Goal: Task Accomplishment & Management: Use online tool/utility

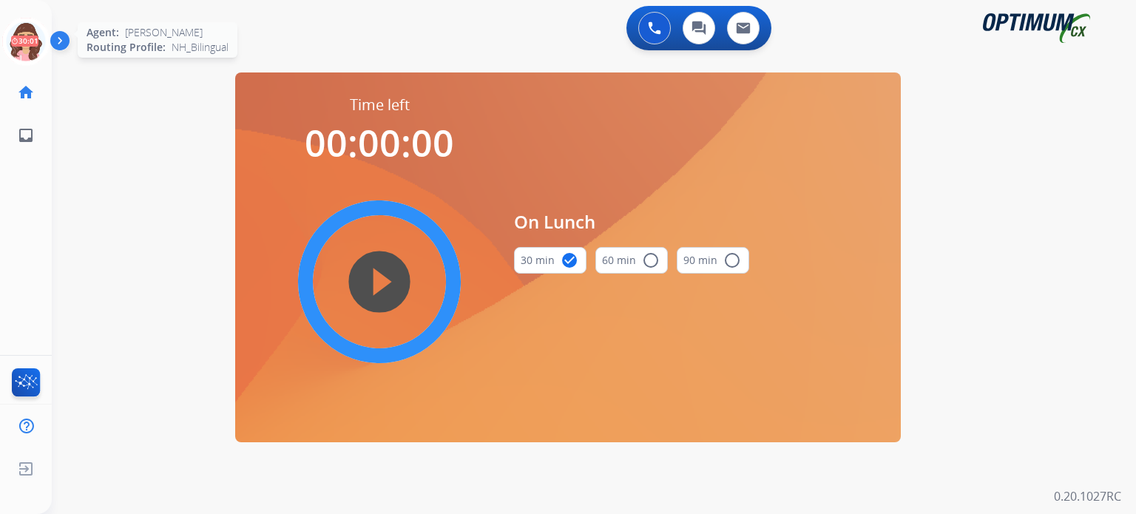
click at [30, 36] on icon at bounding box center [26, 42] width 48 height 48
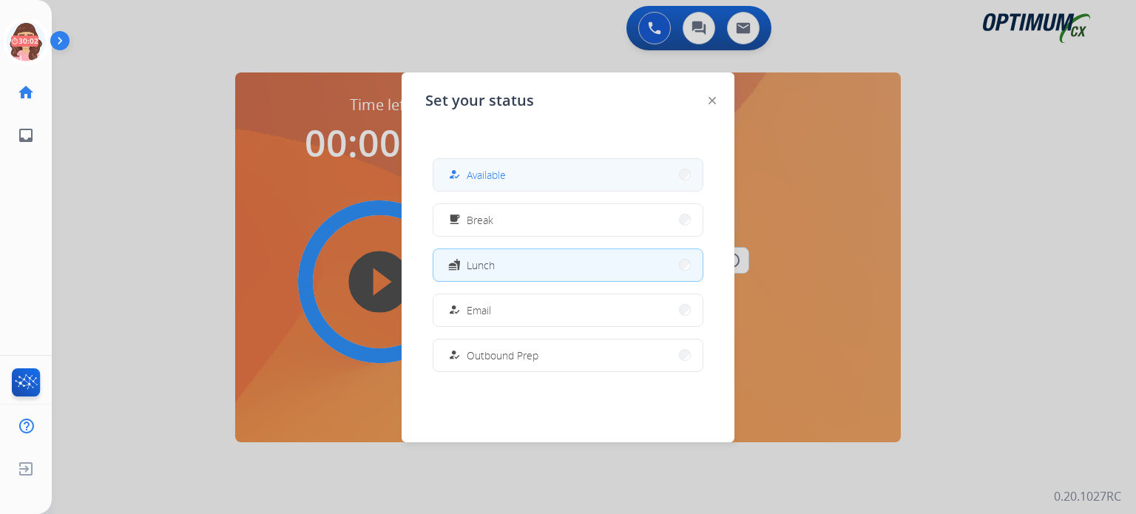
click at [492, 177] on span "Available" at bounding box center [486, 175] width 39 height 16
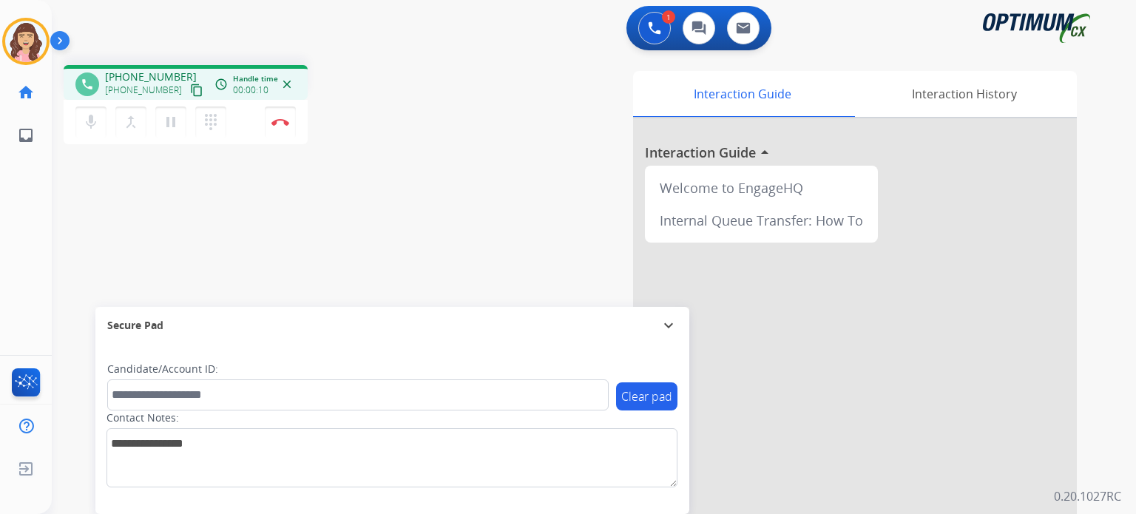
click at [190, 89] on mat-icon "content_copy" at bounding box center [196, 90] width 13 height 13
click at [276, 119] on img at bounding box center [280, 121] width 18 height 7
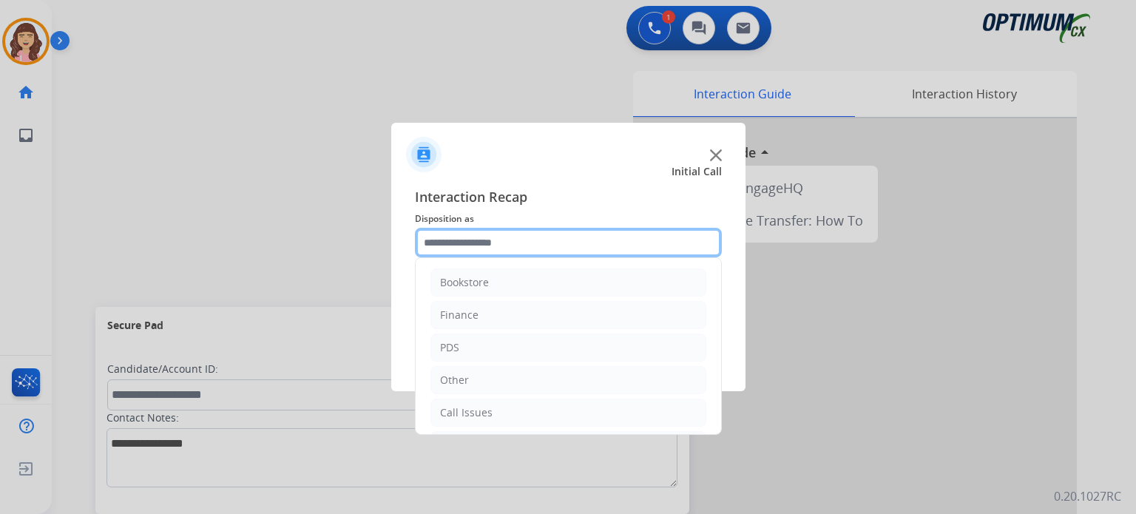
click at [581, 246] on input "text" at bounding box center [568, 243] width 307 height 30
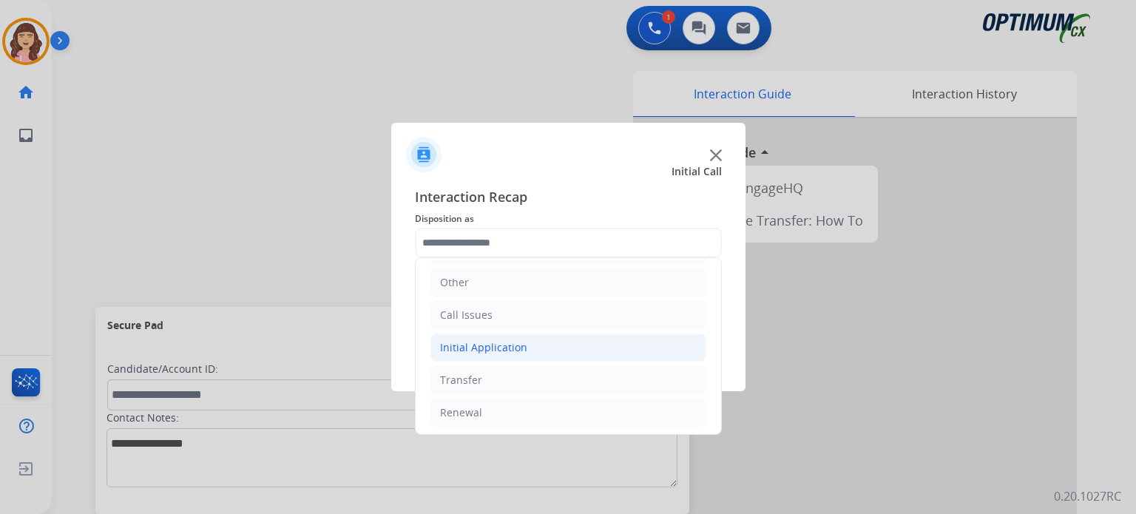
click at [462, 347] on div "Initial Application" at bounding box center [483, 347] width 87 height 15
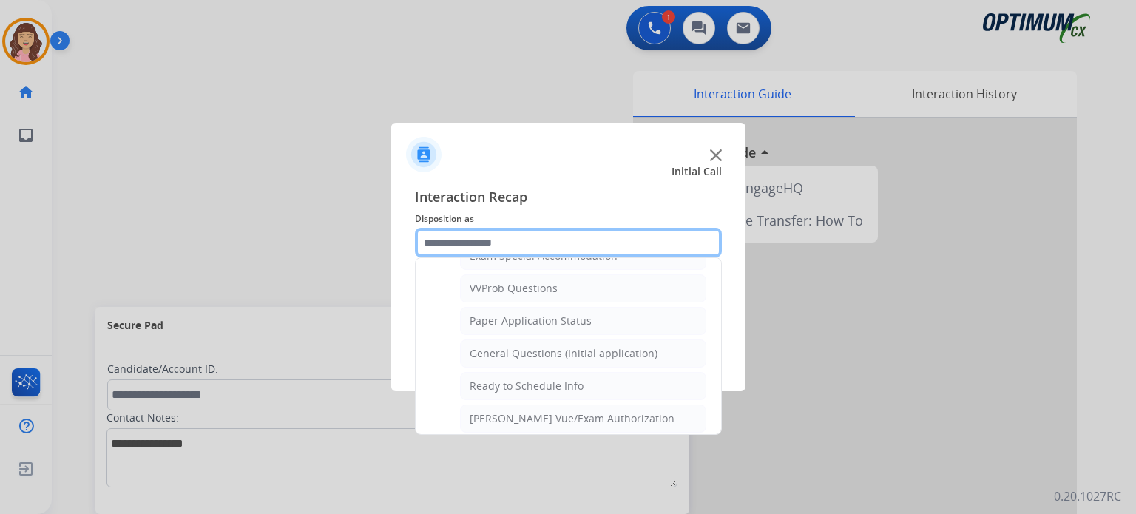
scroll to position [791, 0]
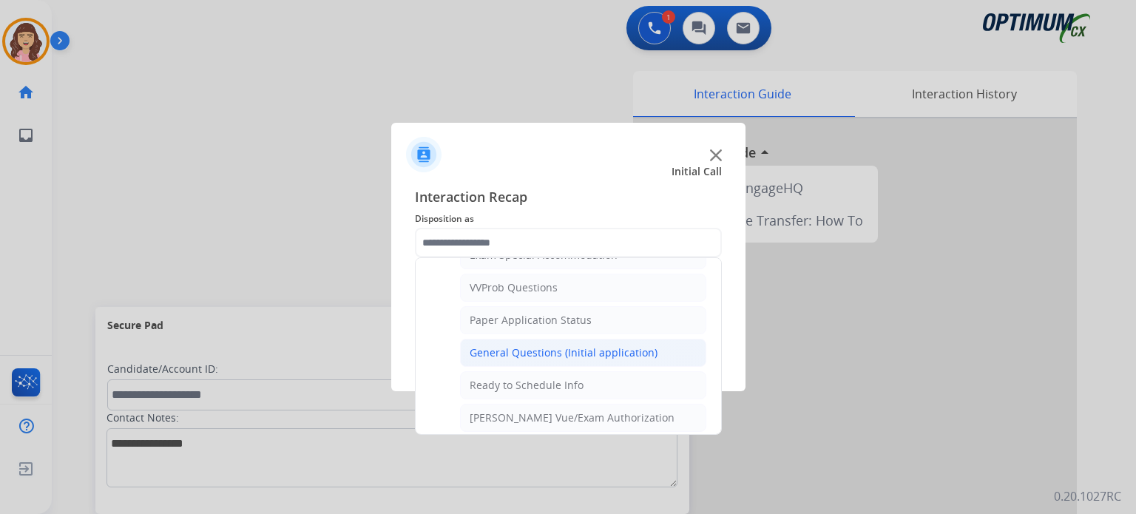
click at [565, 345] on div "General Questions (Initial application)" at bounding box center [564, 352] width 188 height 15
type input "**********"
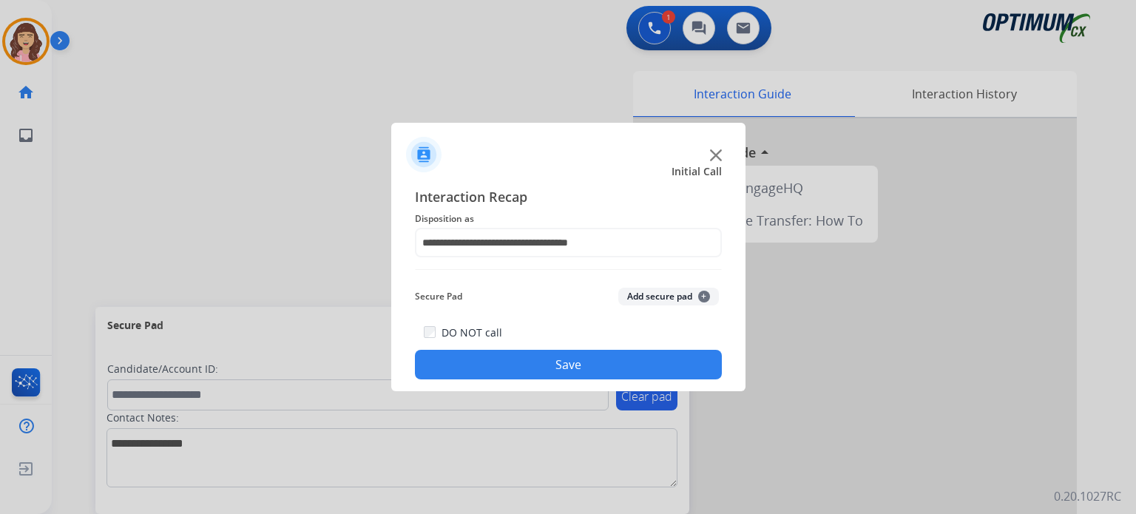
click at [552, 363] on button "Save" at bounding box center [568, 365] width 307 height 30
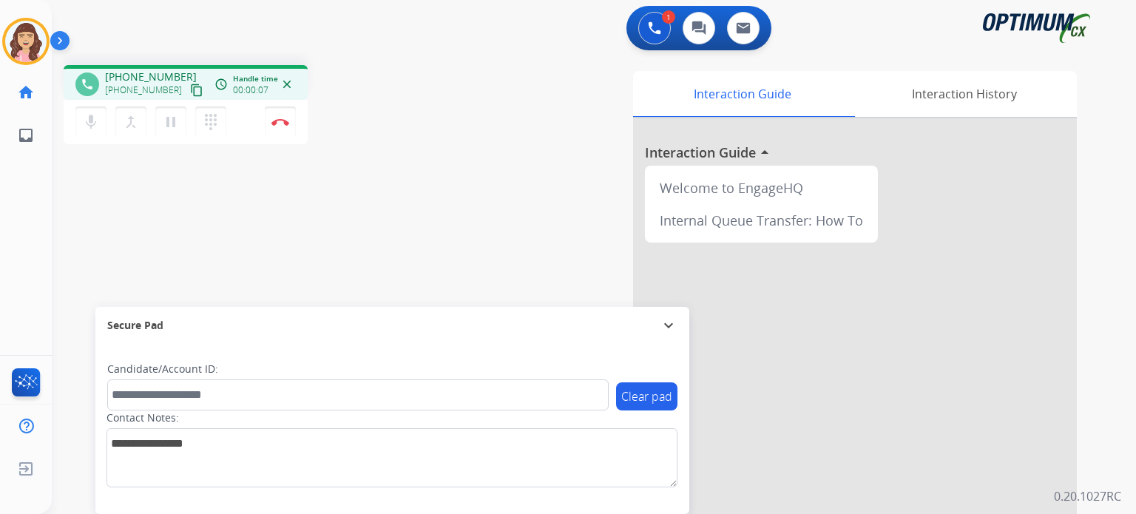
click at [190, 89] on mat-icon "content_copy" at bounding box center [196, 90] width 13 height 13
click at [190, 91] on mat-icon "content_copy" at bounding box center [196, 90] width 13 height 13
click at [284, 126] on button "Disconnect" at bounding box center [280, 122] width 31 height 31
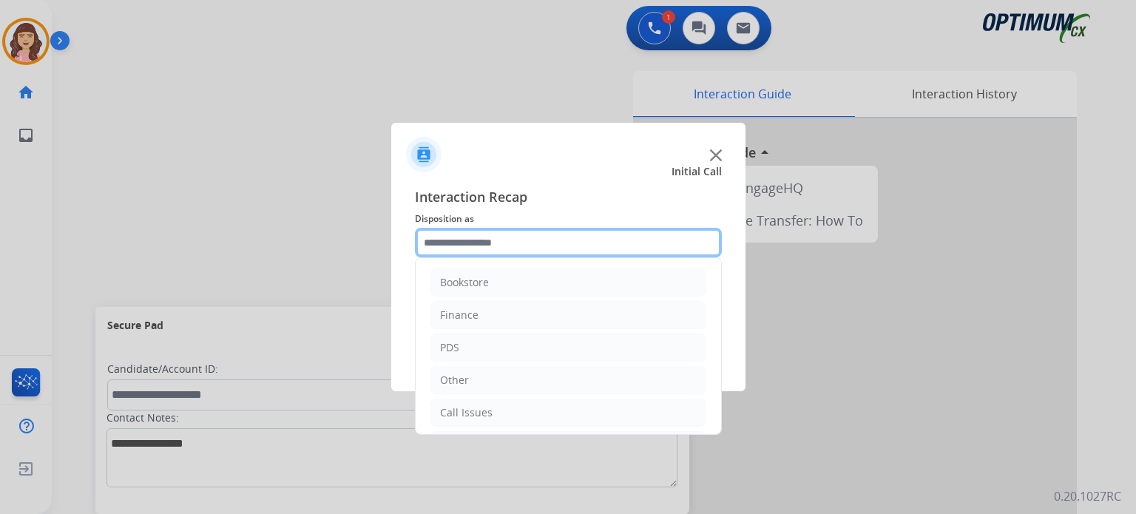
click at [547, 242] on input "text" at bounding box center [568, 243] width 307 height 30
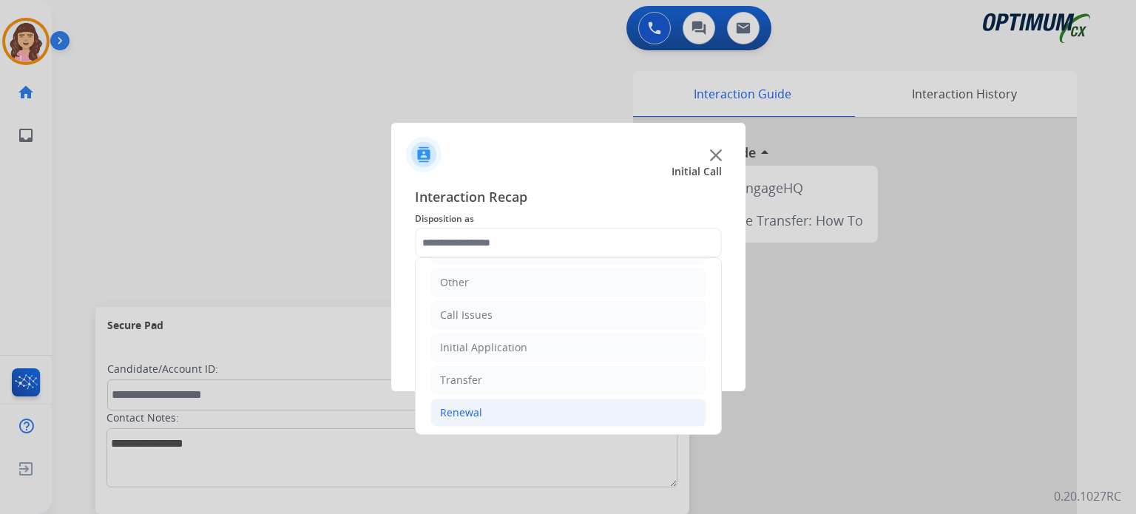
click at [492, 401] on li "Renewal" at bounding box center [568, 413] width 276 height 28
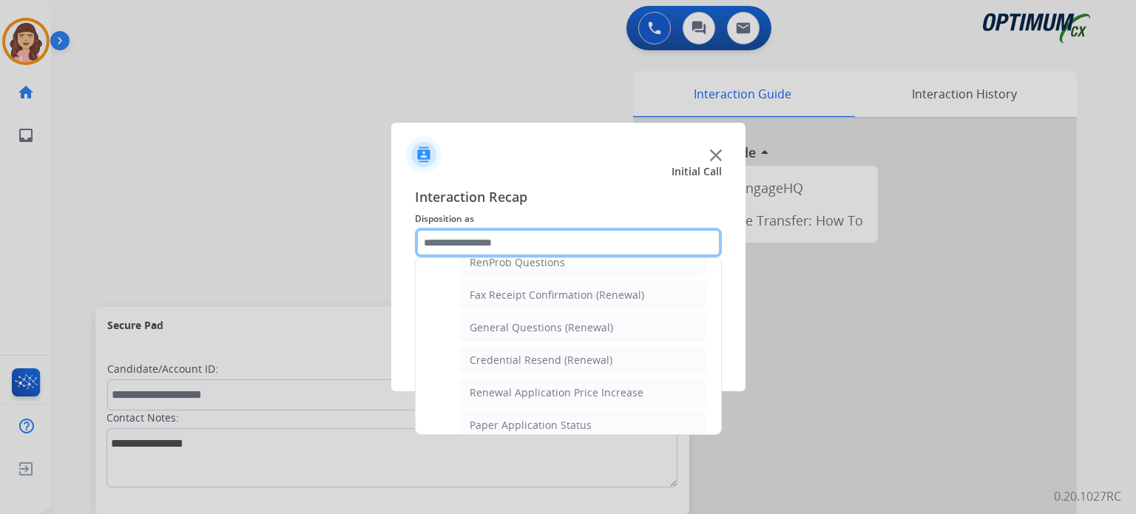
scroll to position [380, 0]
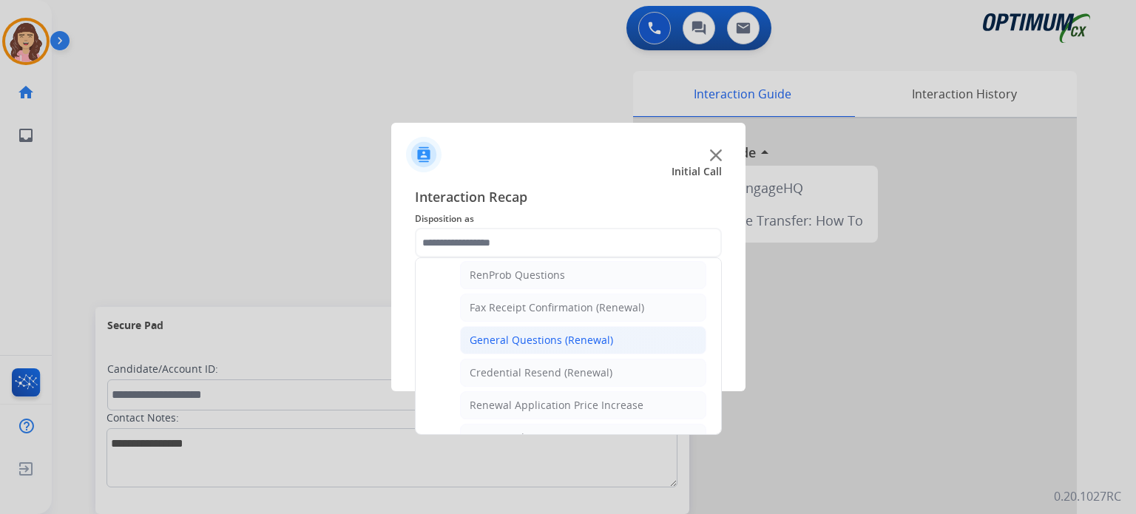
click at [575, 326] on li "General Questions (Renewal)" at bounding box center [583, 340] width 246 height 28
type input "**********"
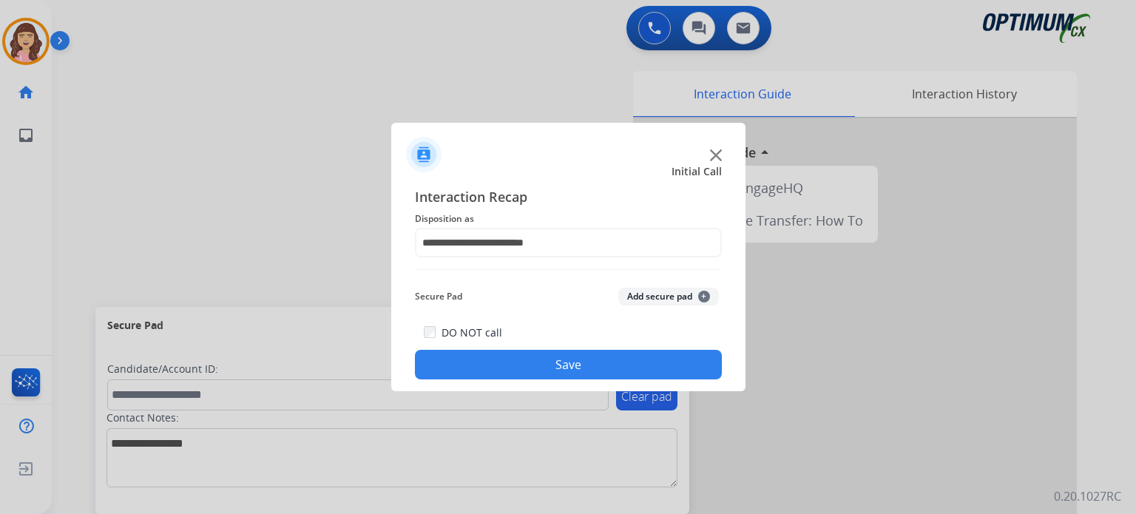
click at [568, 365] on button "Save" at bounding box center [568, 365] width 307 height 30
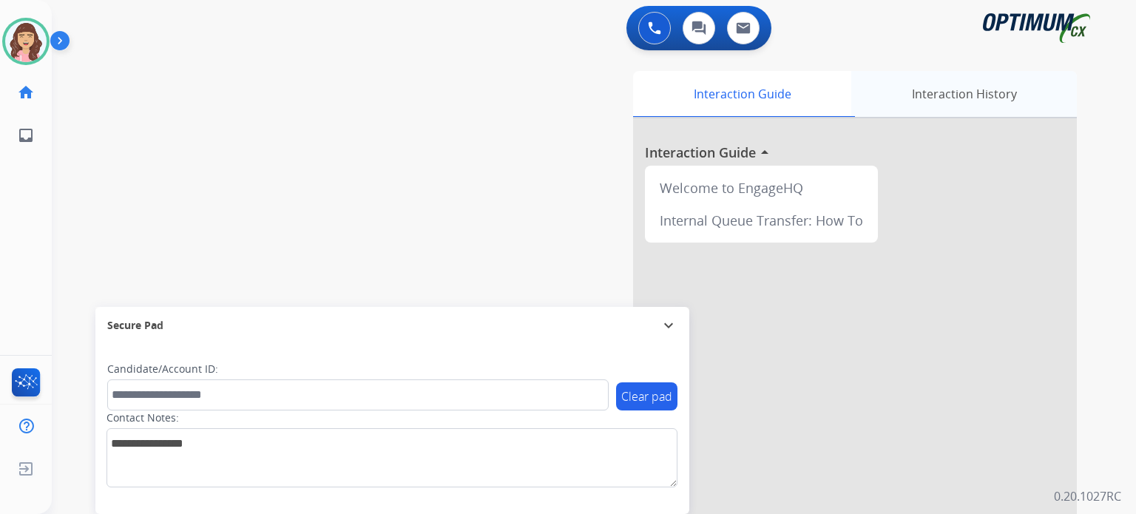
click at [941, 105] on div "Interaction History" at bounding box center [964, 94] width 226 height 46
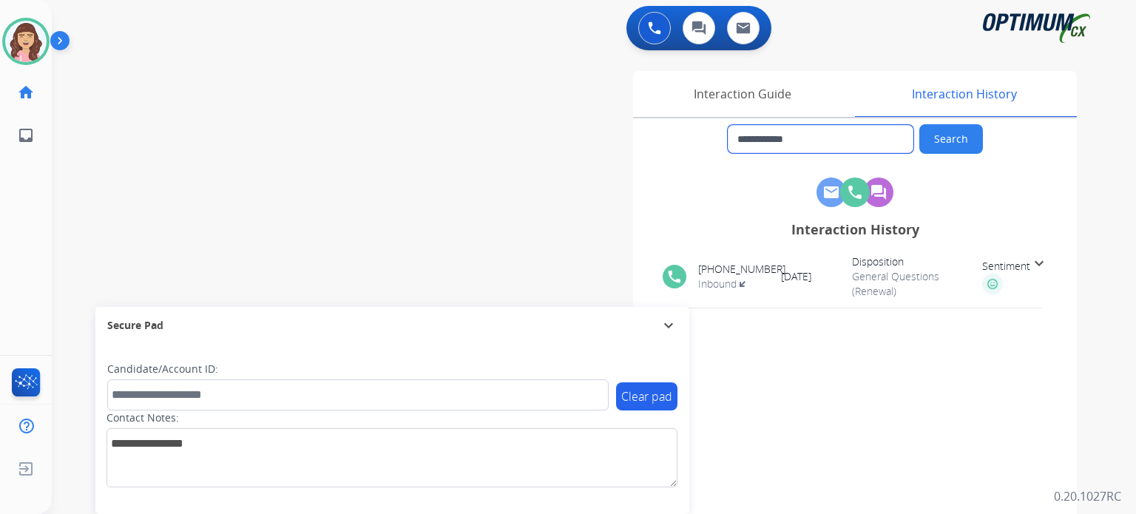
drag, startPoint x: 817, startPoint y: 138, endPoint x: 476, endPoint y: 139, distance: 340.2
click at [476, 139] on div "**********" at bounding box center [766, 370] width 622 height 599
click at [658, 29] on img at bounding box center [654, 27] width 13 height 13
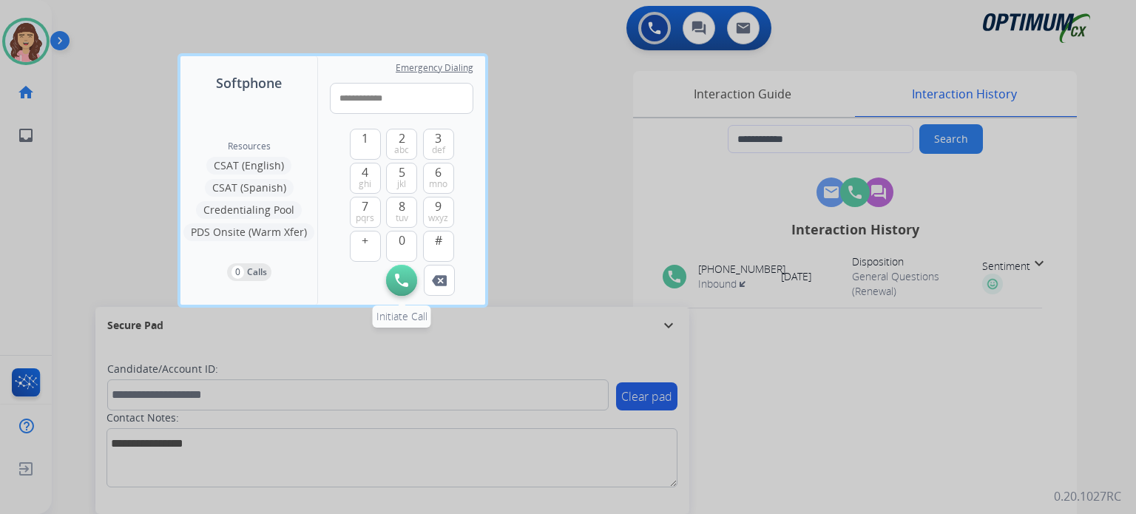
type input "**********"
click at [404, 272] on button "Initiate Call" at bounding box center [401, 280] width 31 height 31
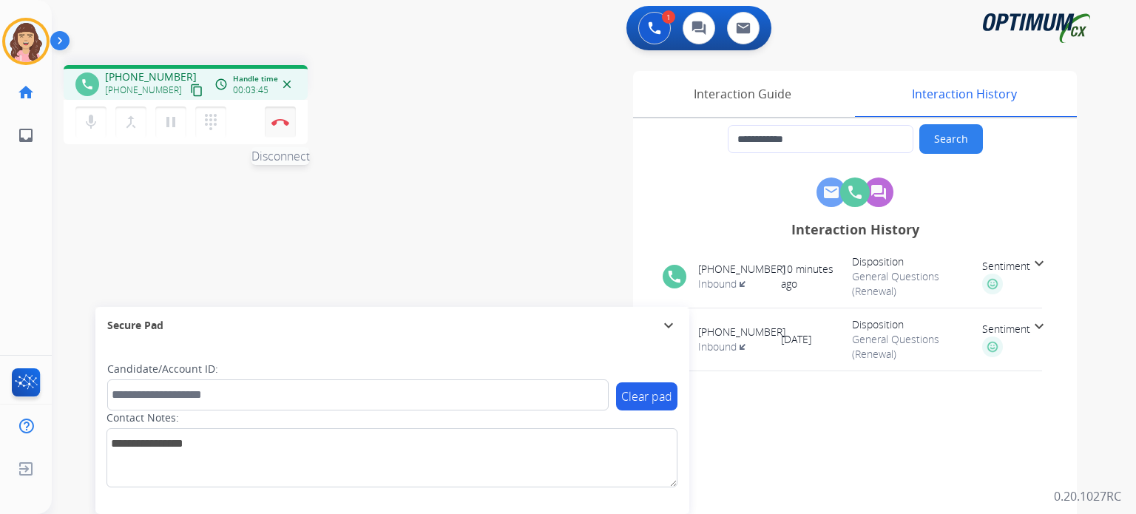
click at [280, 121] on img at bounding box center [280, 121] width 18 height 7
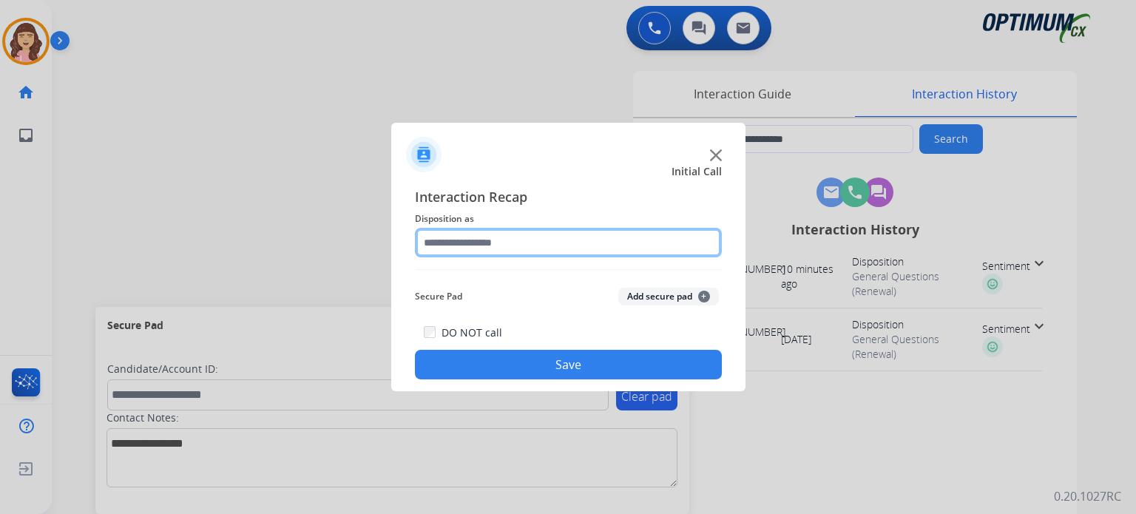
click at [497, 245] on input "text" at bounding box center [568, 243] width 307 height 30
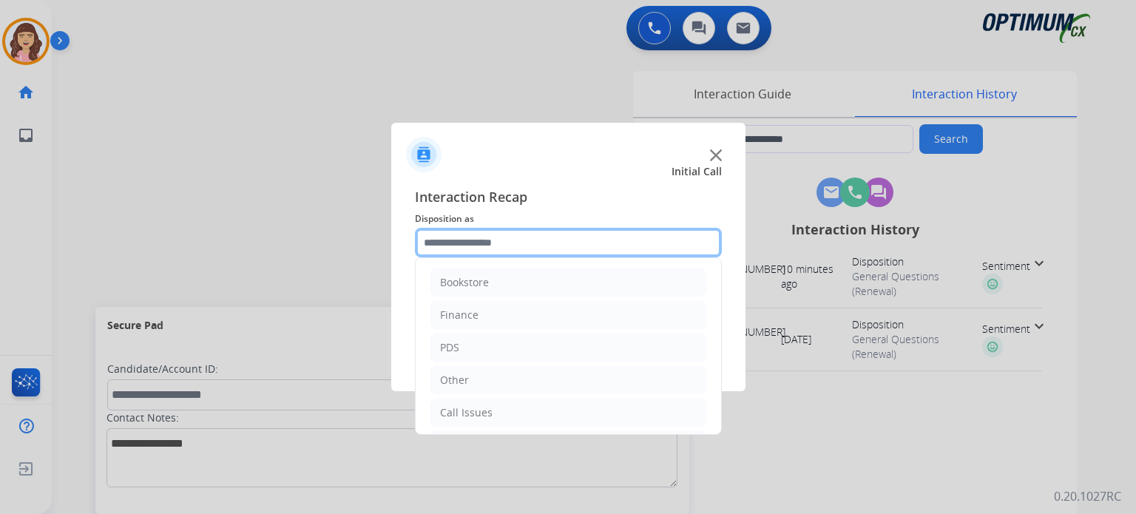
scroll to position [98, 0]
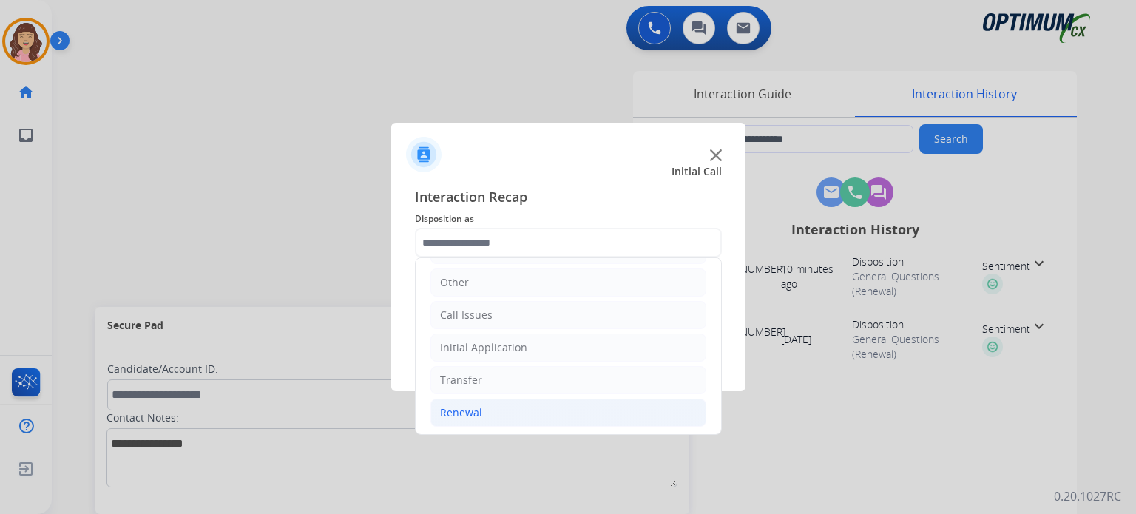
click at [485, 416] on li "Renewal" at bounding box center [568, 413] width 276 height 28
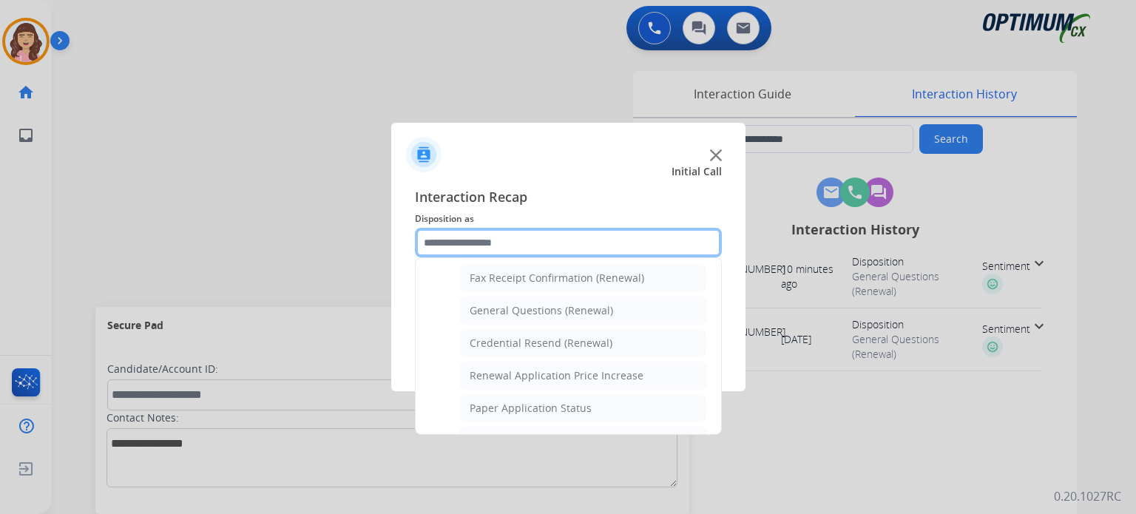
scroll to position [393, 0]
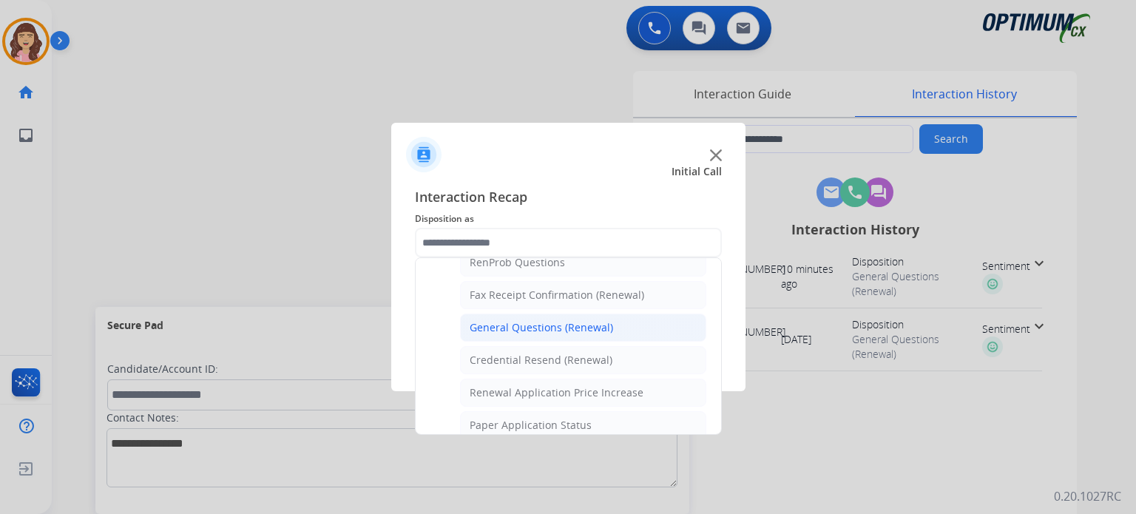
click at [535, 331] on li "General Questions (Renewal)" at bounding box center [583, 328] width 246 height 28
type input "**********"
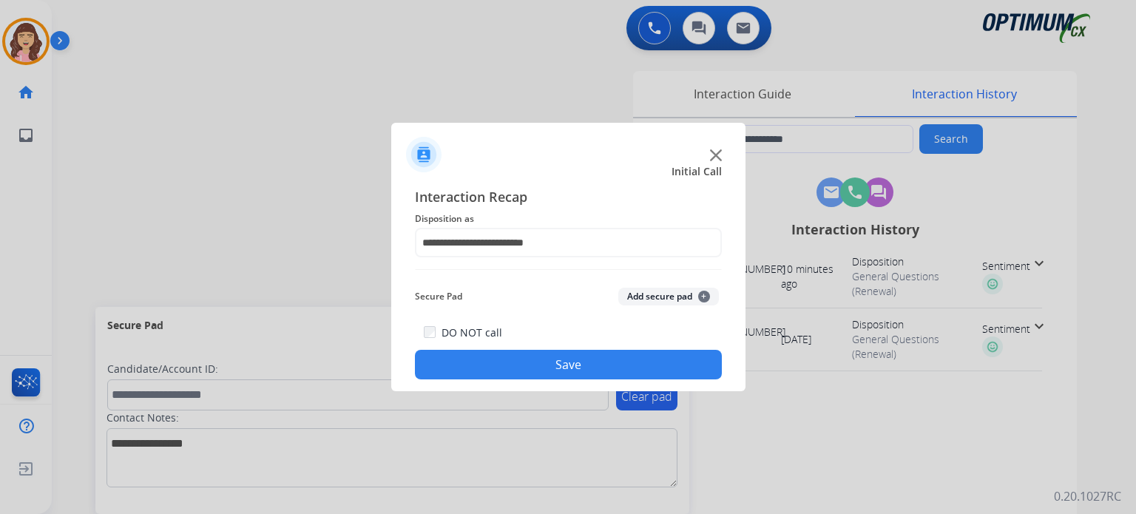
click at [567, 367] on button "Save" at bounding box center [568, 365] width 307 height 30
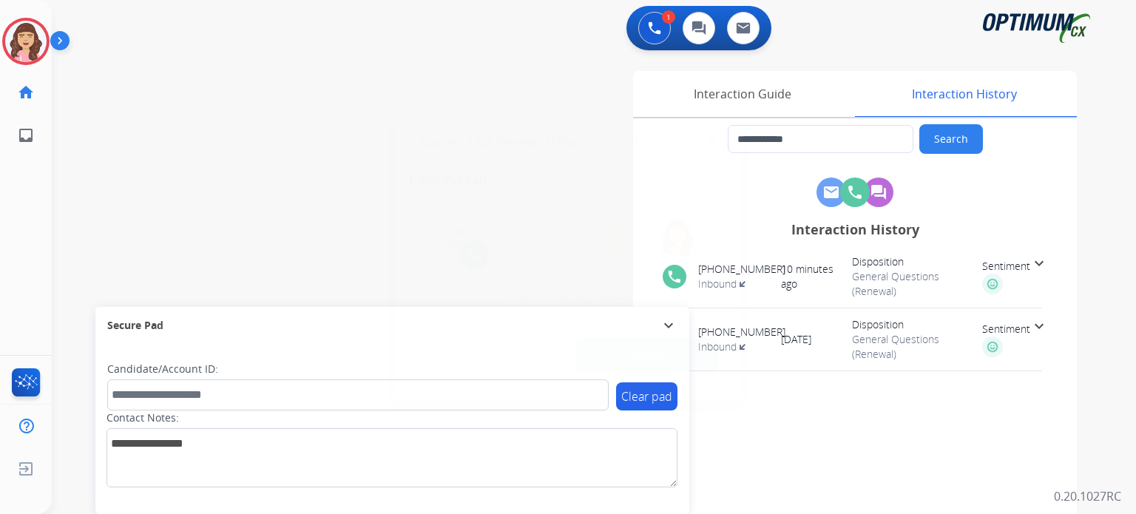
type input "**********"
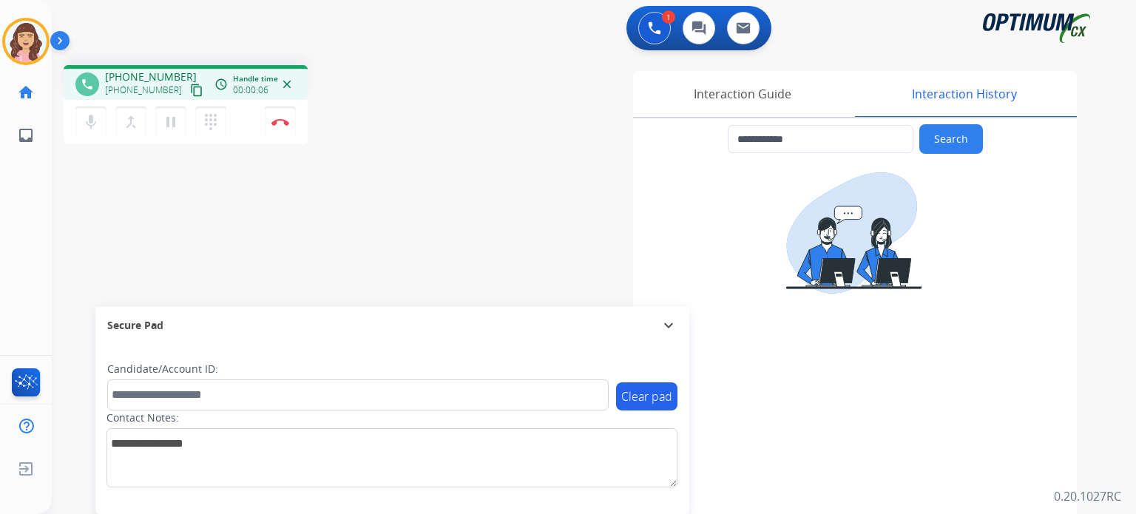
click at [190, 90] on mat-icon "content_copy" at bounding box center [196, 90] width 13 height 13
click at [359, 247] on div "**********" at bounding box center [576, 361] width 1049 height 617
click at [281, 124] on img at bounding box center [280, 121] width 18 height 7
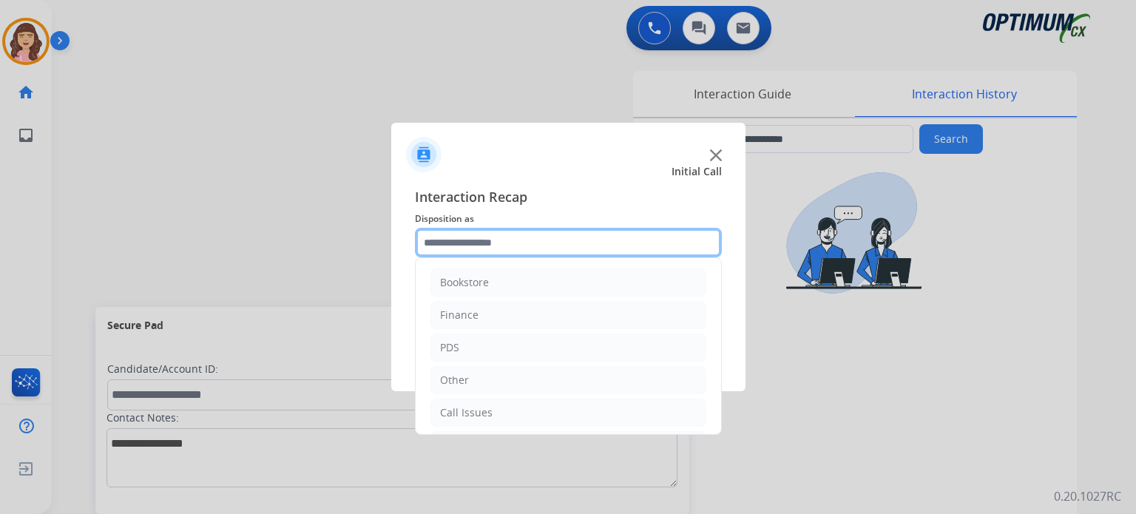
click at [504, 247] on input "text" at bounding box center [568, 243] width 307 height 30
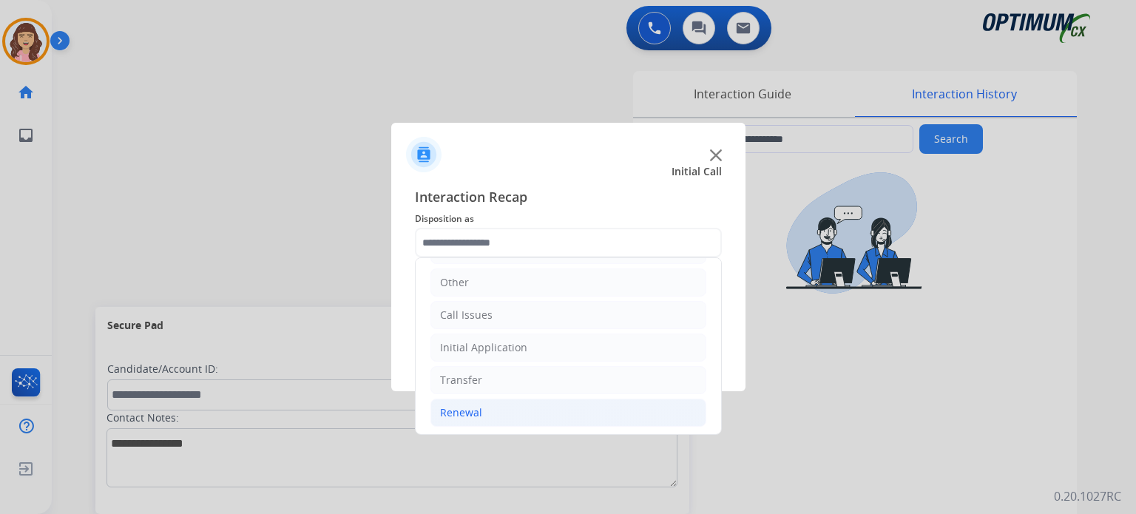
click at [484, 409] on li "Renewal" at bounding box center [568, 413] width 276 height 28
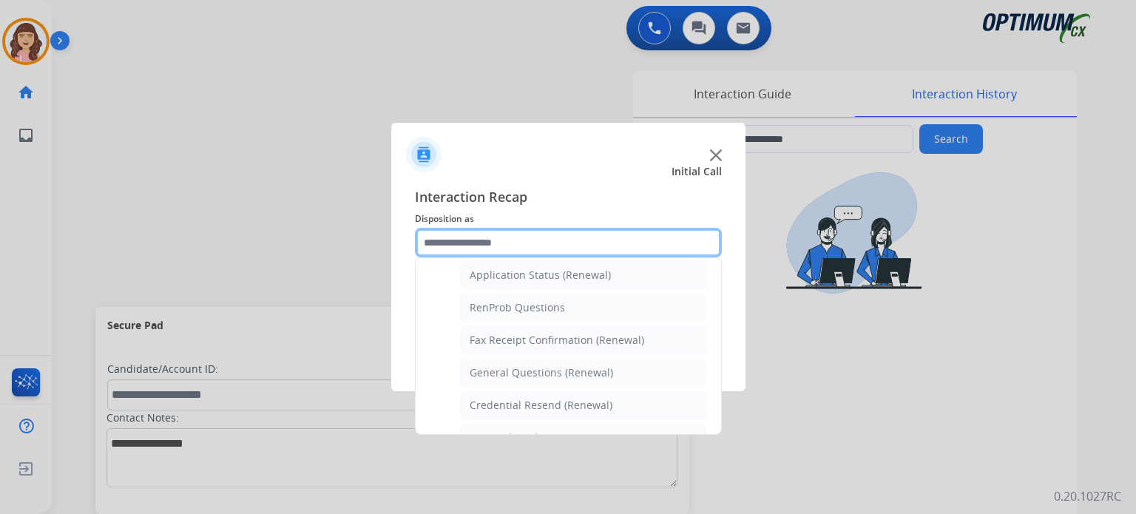
scroll to position [355, 0]
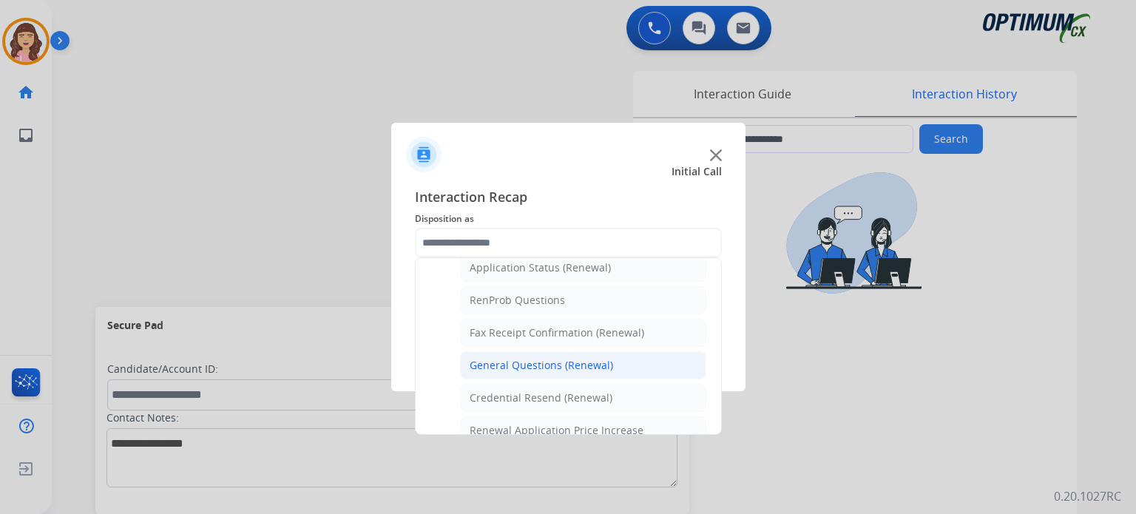
click at [558, 363] on div "General Questions (Renewal)" at bounding box center [541, 365] width 143 height 15
type input "**********"
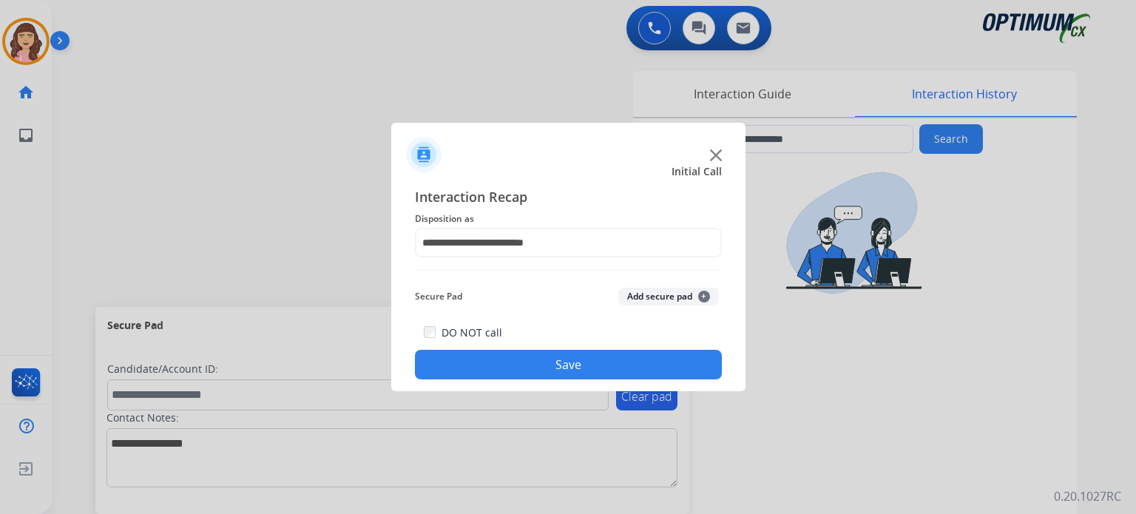
click at [567, 376] on button "Save" at bounding box center [568, 365] width 307 height 30
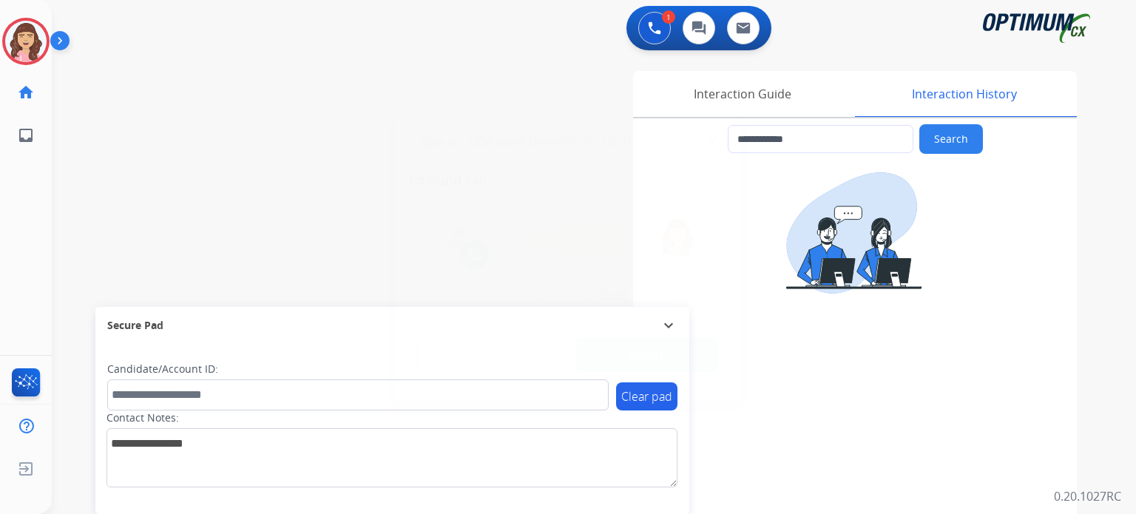
type input "**********"
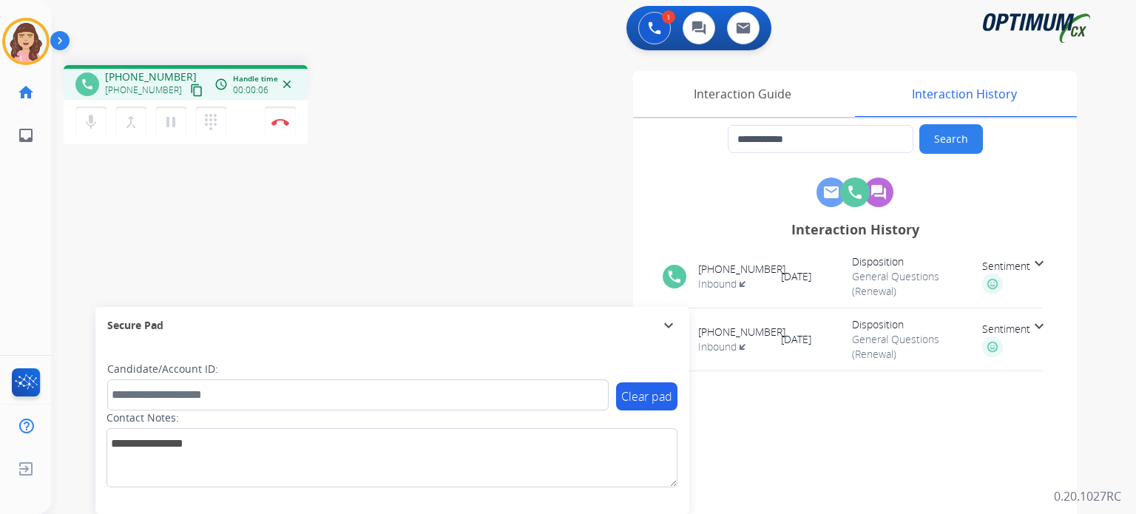
click at [190, 84] on mat-icon "content_copy" at bounding box center [196, 90] width 13 height 13
click at [281, 127] on button "Disconnect" at bounding box center [280, 122] width 31 height 31
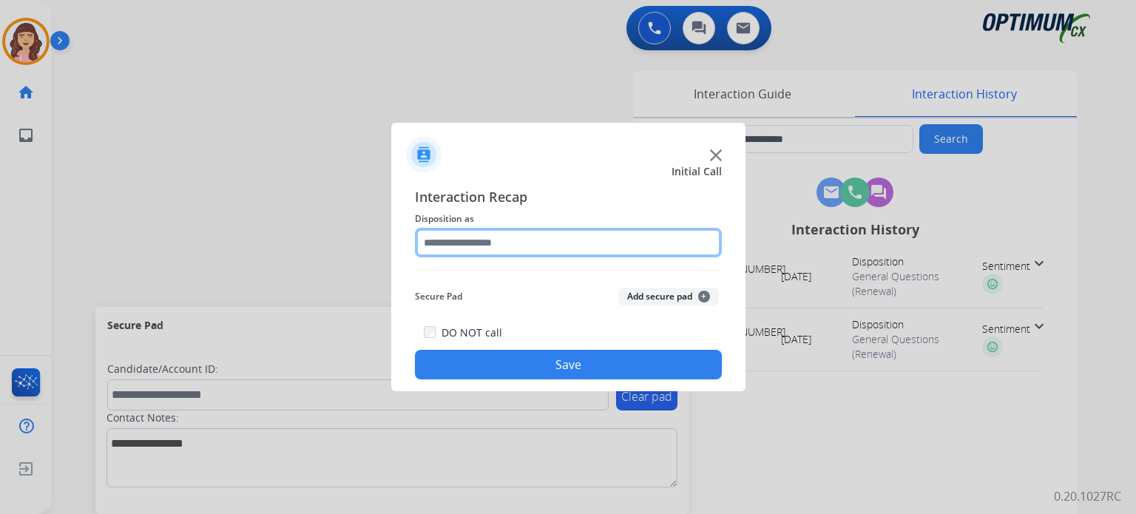
click at [534, 245] on input "text" at bounding box center [568, 243] width 307 height 30
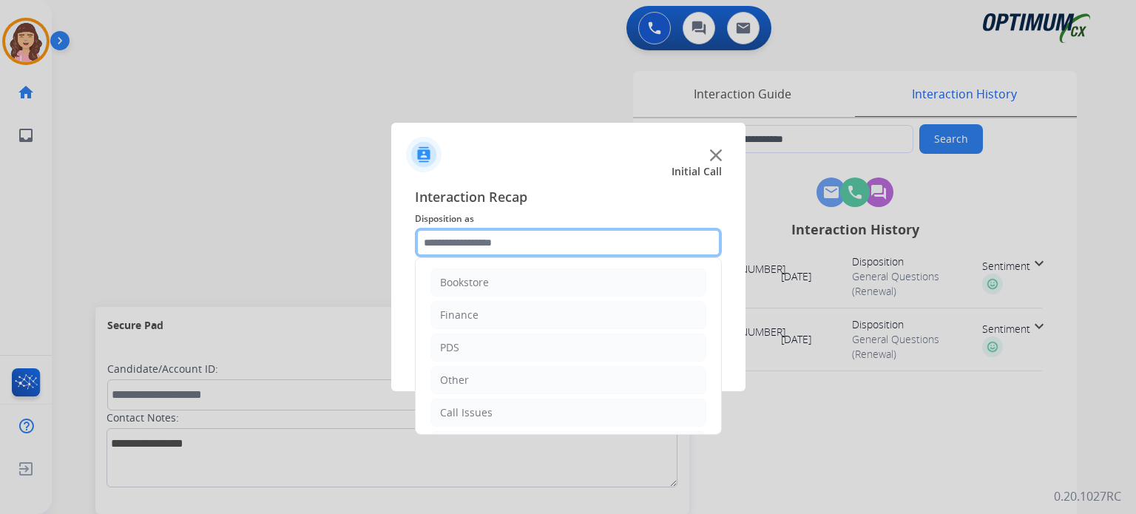
scroll to position [98, 0]
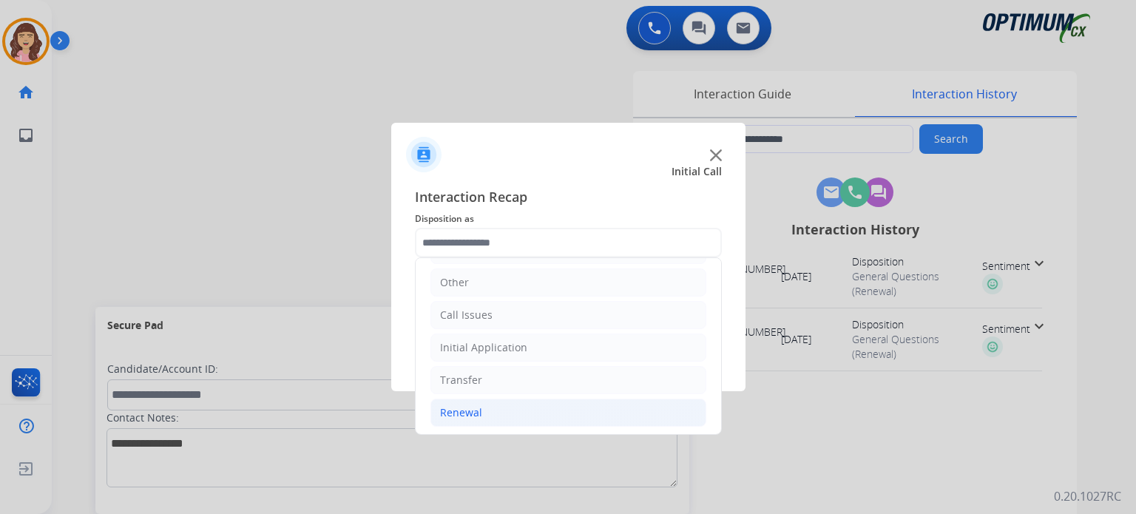
click at [462, 411] on div "Renewal" at bounding box center [461, 412] width 42 height 15
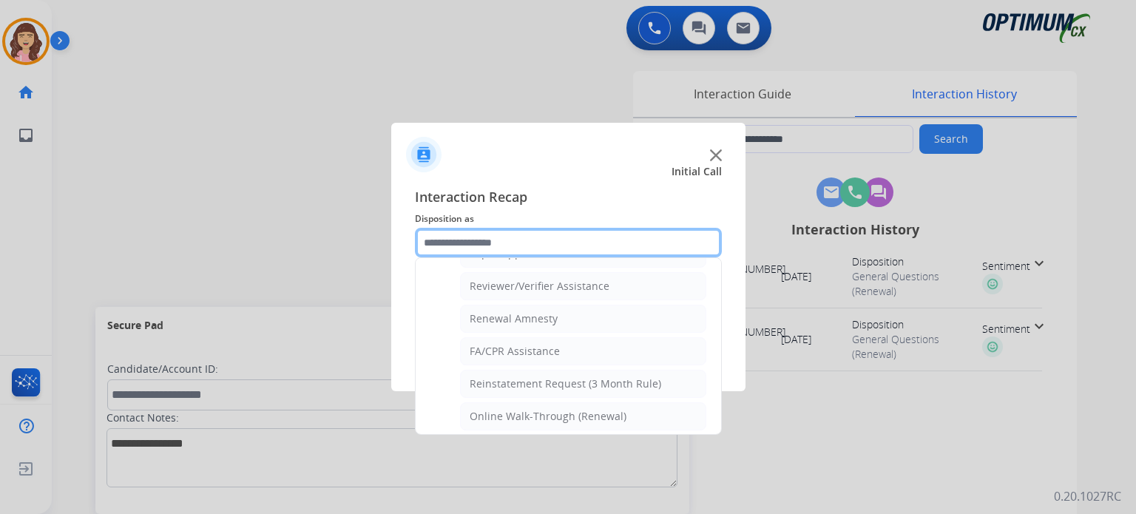
scroll to position [554, 0]
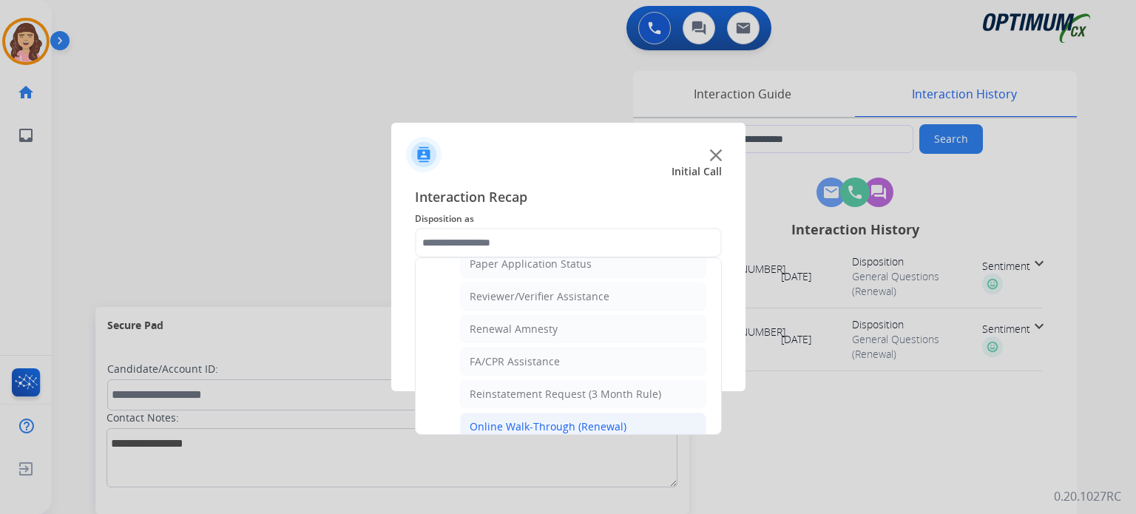
click at [589, 413] on li "Online Walk-Through (Renewal)" at bounding box center [583, 427] width 246 height 28
type input "**********"
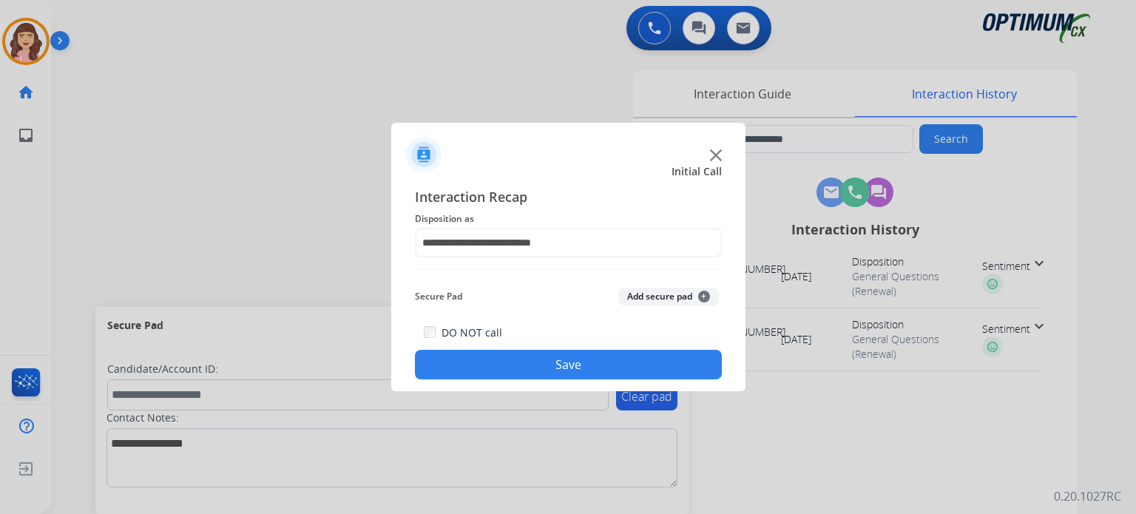
click at [571, 366] on button "Save" at bounding box center [568, 365] width 307 height 30
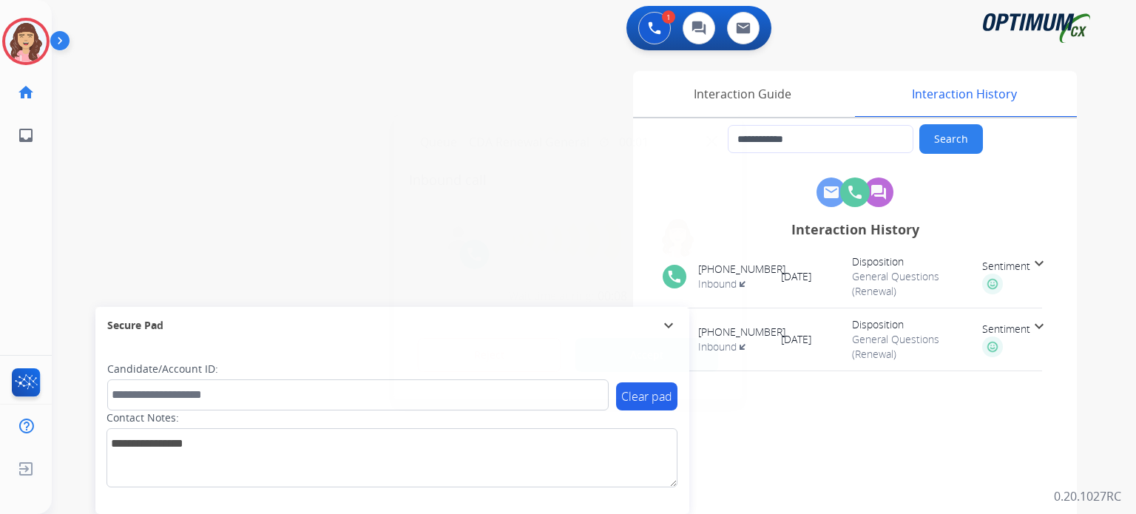
type input "**********"
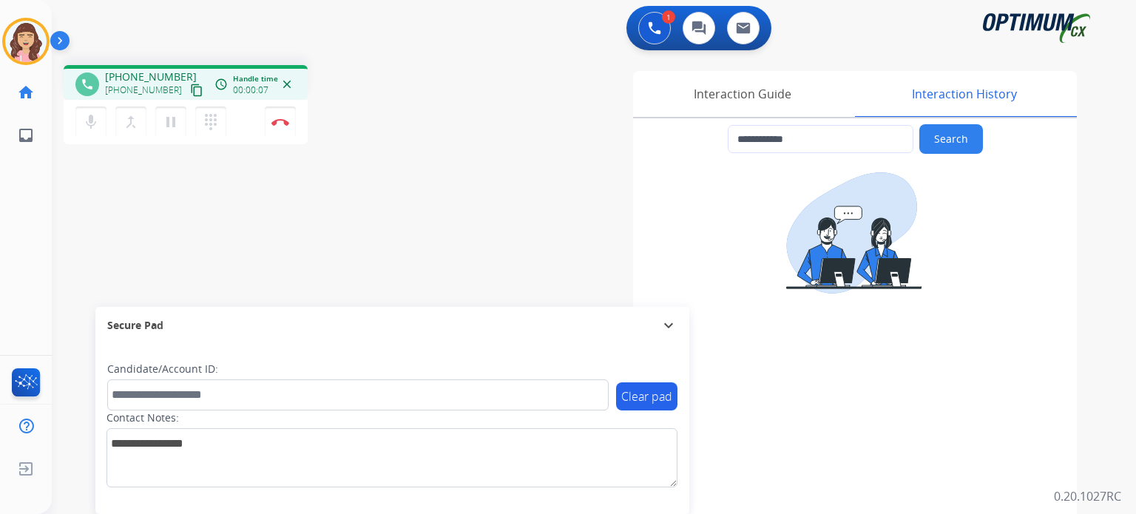
click at [190, 87] on mat-icon "content_copy" at bounding box center [196, 90] width 13 height 13
click at [282, 124] on img at bounding box center [280, 121] width 18 height 7
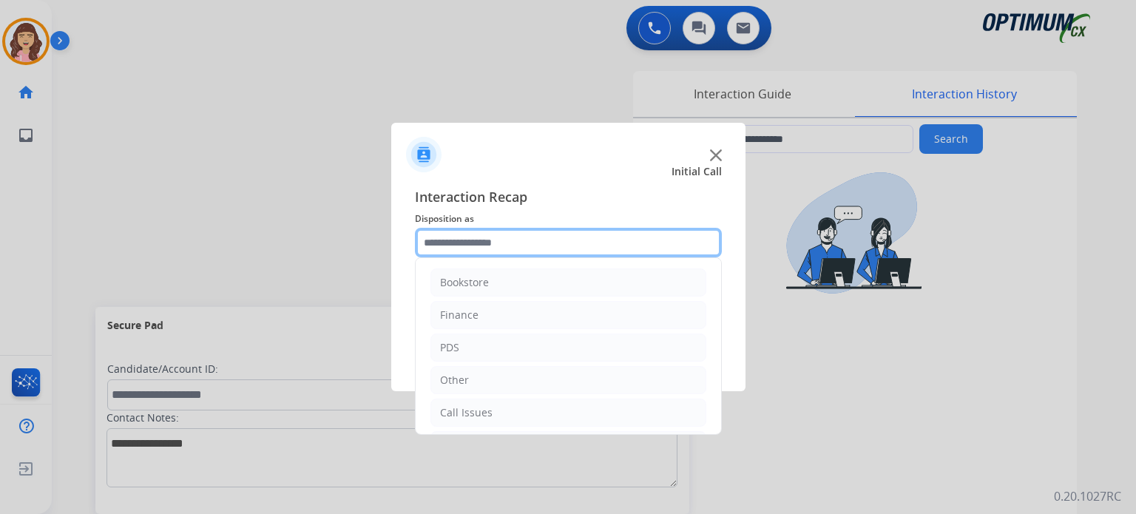
click at [524, 241] on input "text" at bounding box center [568, 243] width 307 height 30
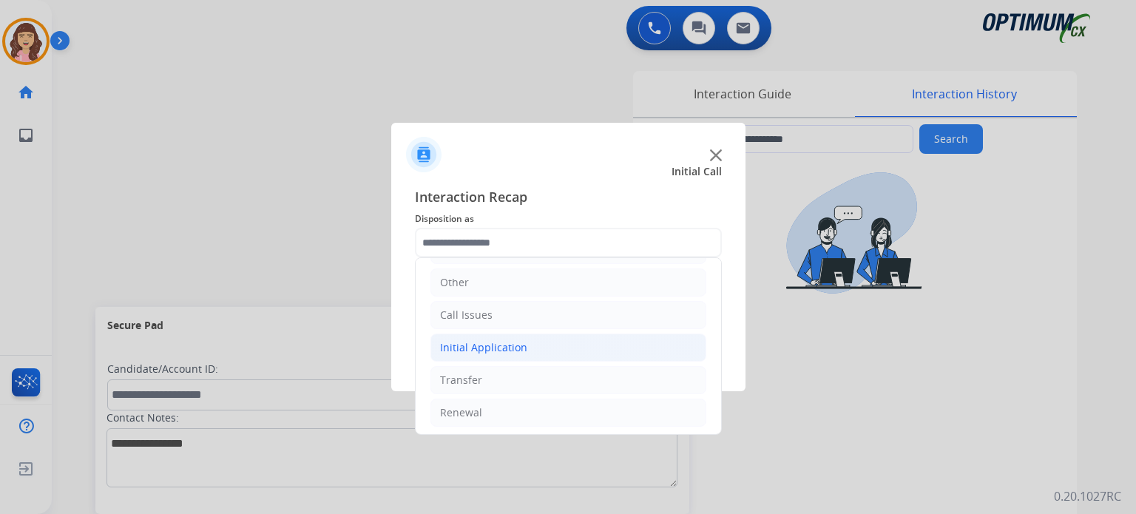
click at [517, 341] on div "Initial Application" at bounding box center [483, 347] width 87 height 15
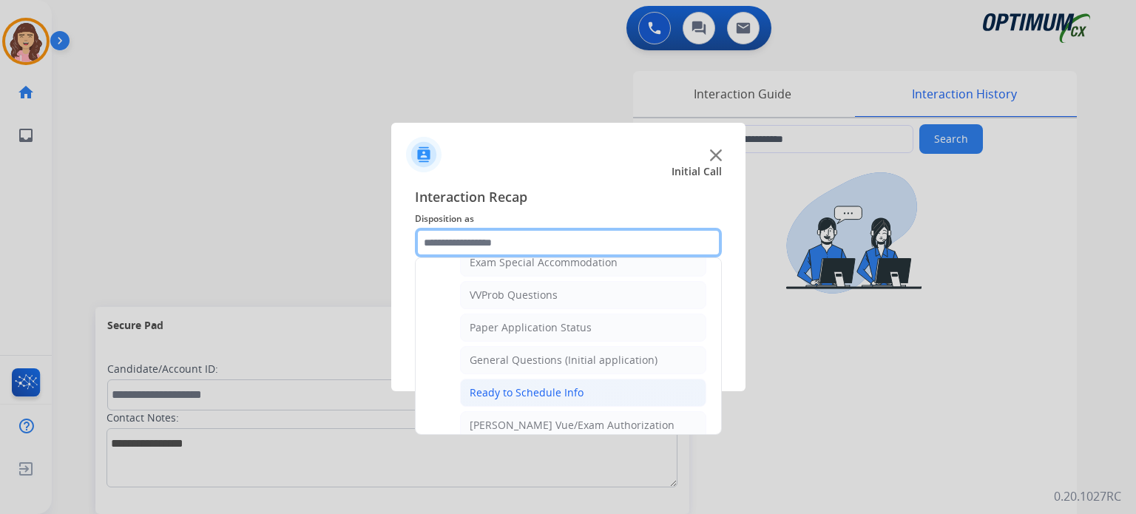
scroll to position [784, 0]
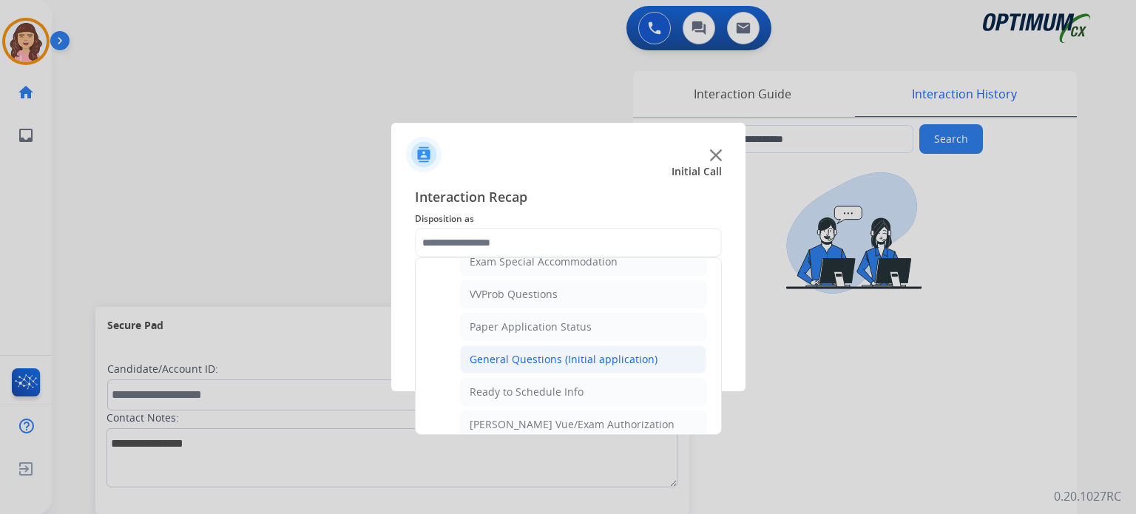
click at [580, 354] on div "General Questions (Initial application)" at bounding box center [564, 359] width 188 height 15
type input "**********"
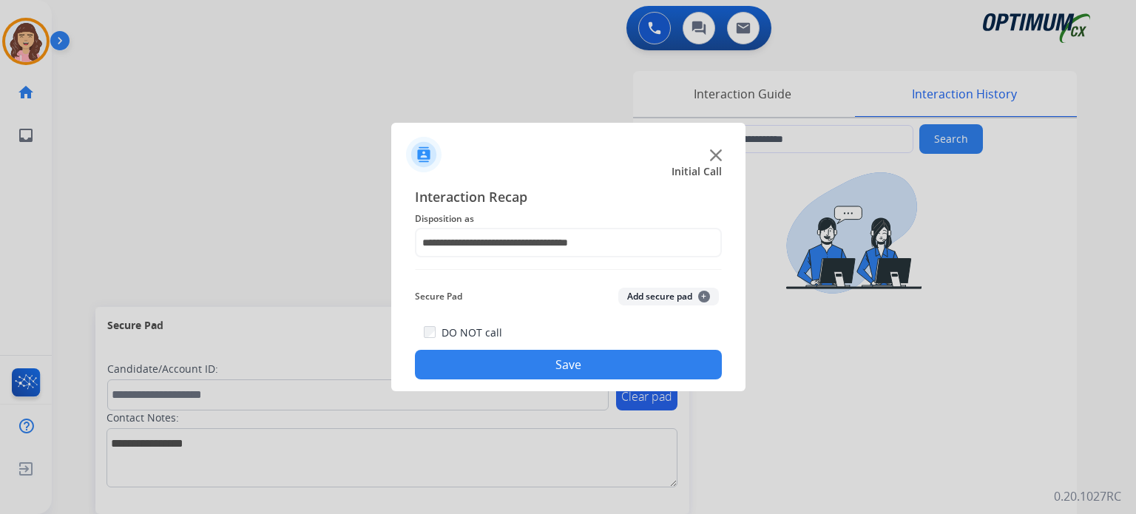
click at [530, 356] on button "Save" at bounding box center [568, 365] width 307 height 30
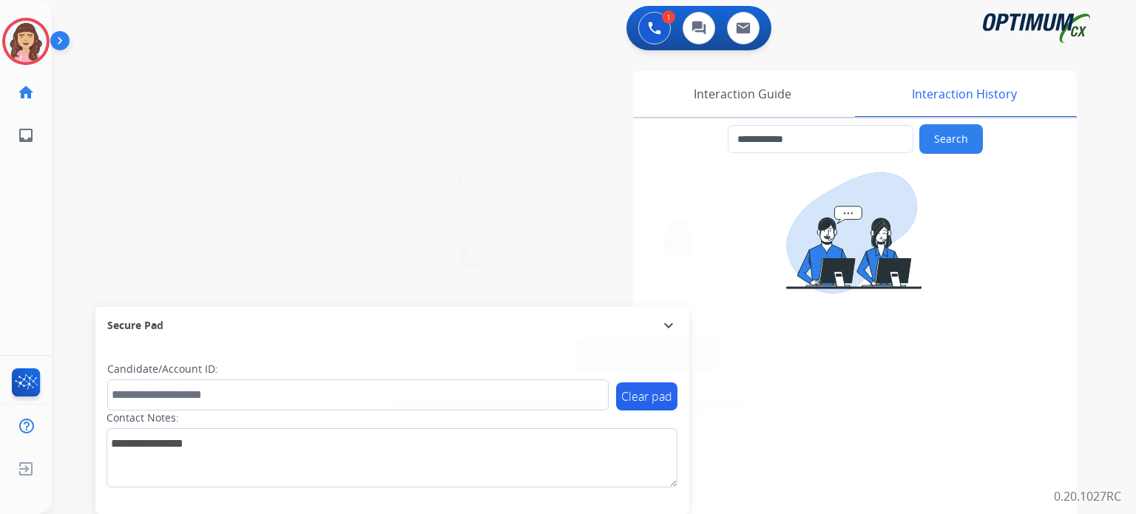
type input "**********"
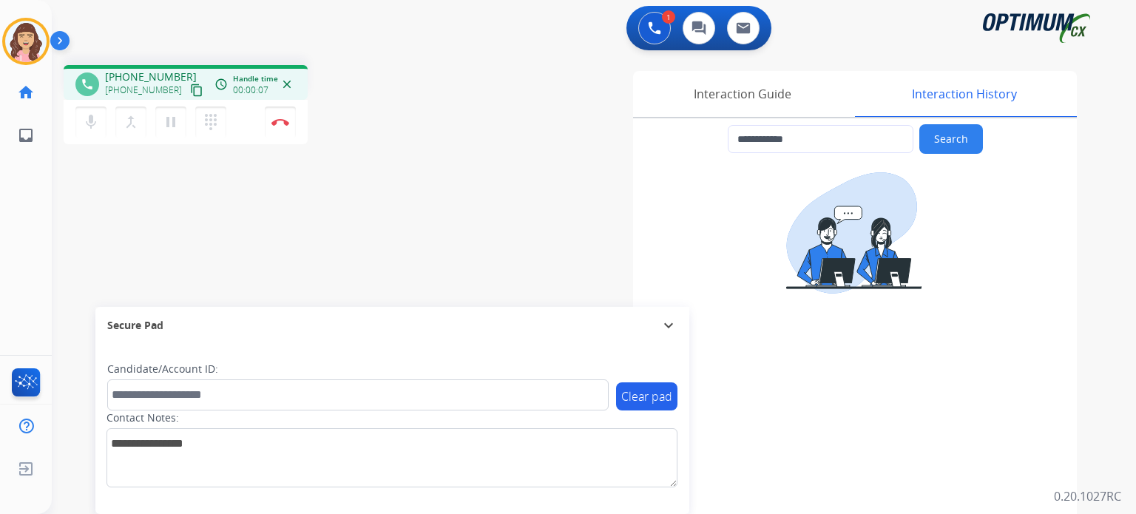
click at [190, 93] on mat-icon "content_copy" at bounding box center [196, 90] width 13 height 13
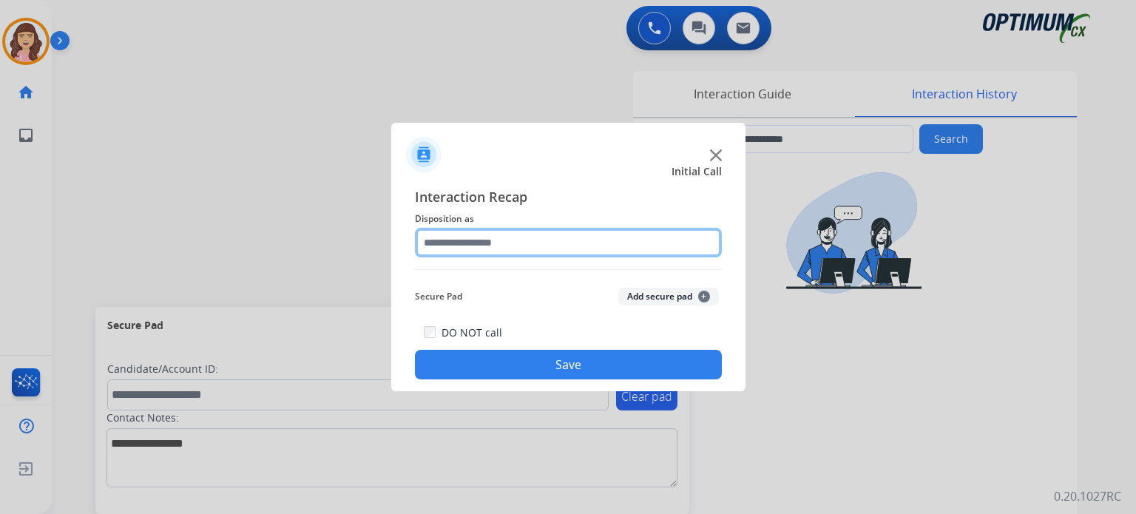
click at [485, 248] on input "text" at bounding box center [568, 243] width 307 height 30
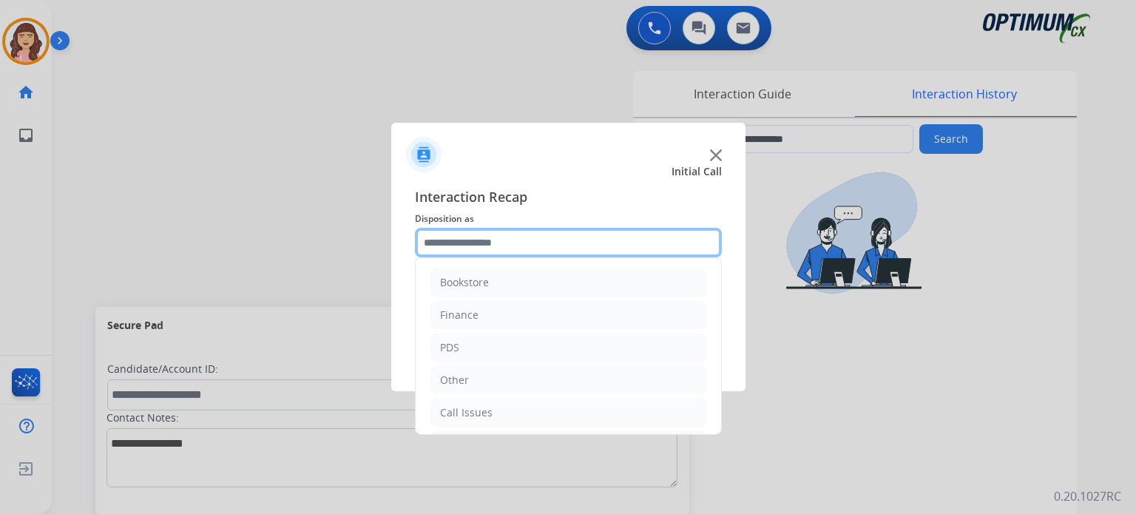
scroll to position [98, 0]
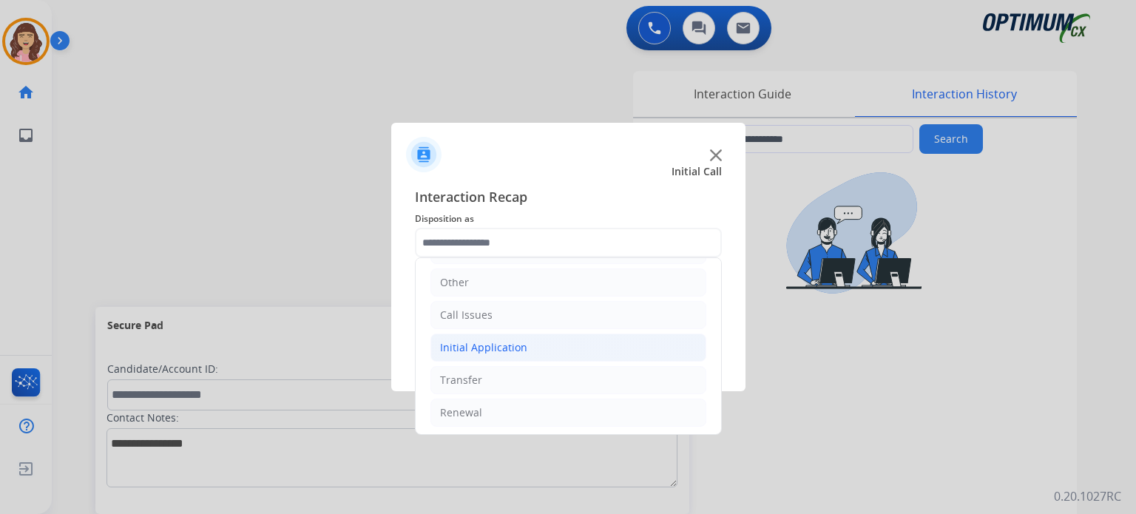
click at [518, 349] on div "Initial Application" at bounding box center [483, 347] width 87 height 15
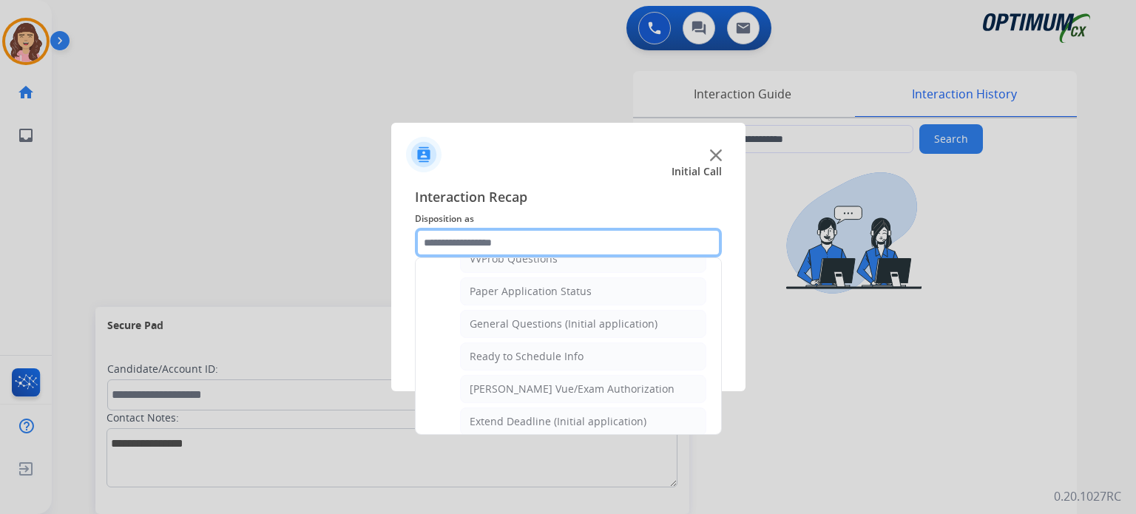
scroll to position [798, 0]
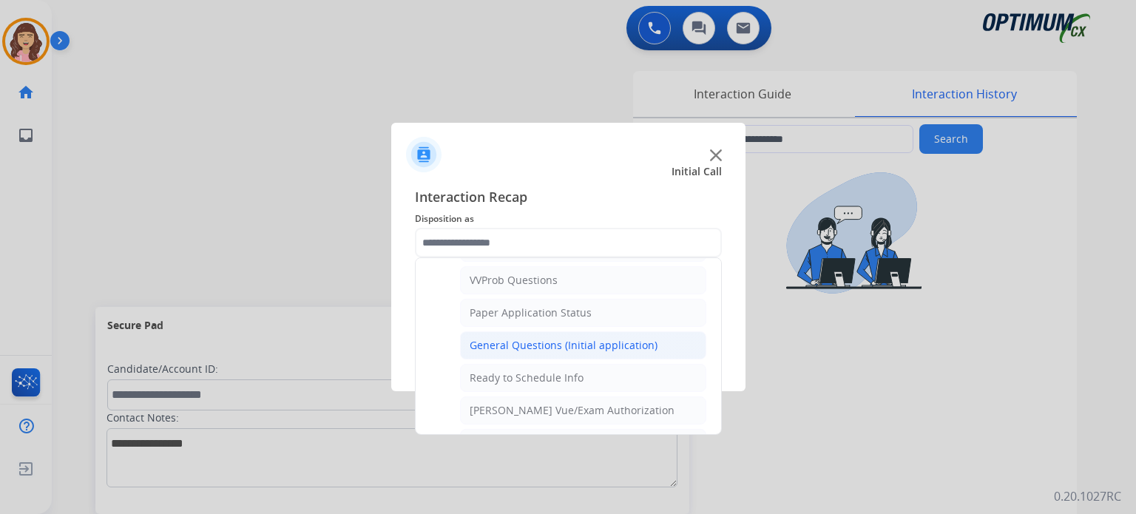
click at [550, 338] on div "General Questions (Initial application)" at bounding box center [564, 345] width 188 height 15
type input "**********"
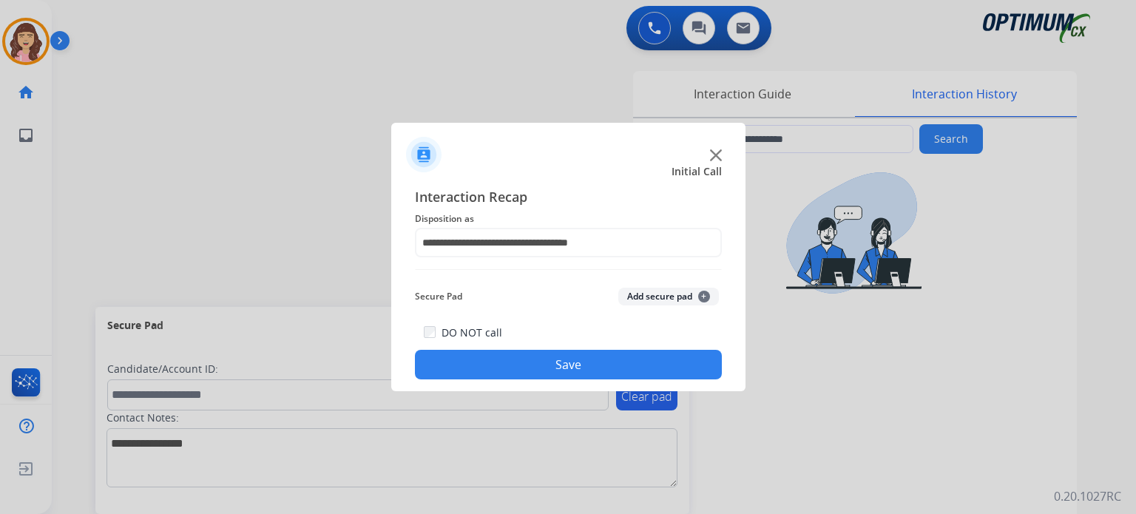
click at [507, 360] on button "Save" at bounding box center [568, 365] width 307 height 30
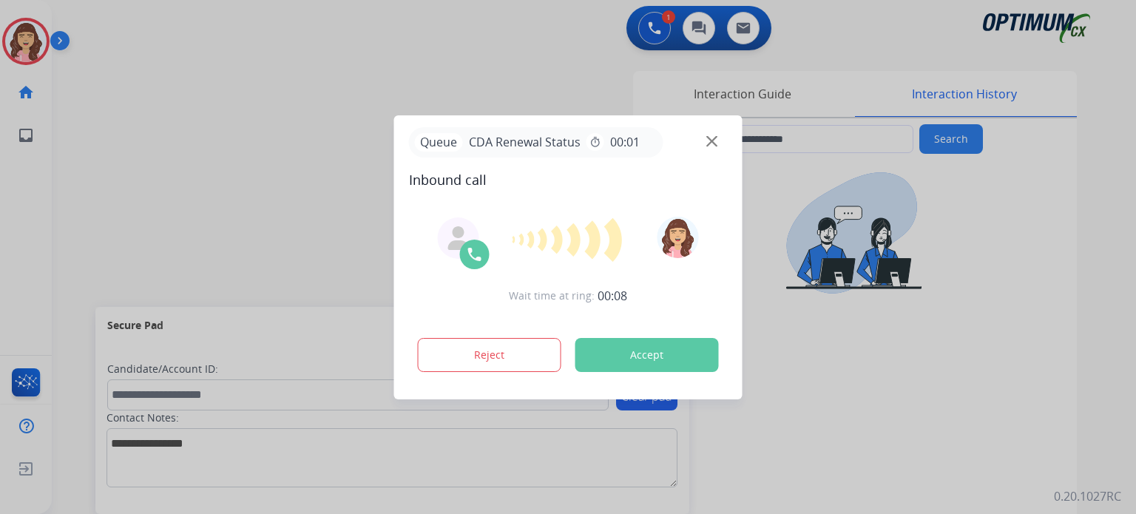
type input "**********"
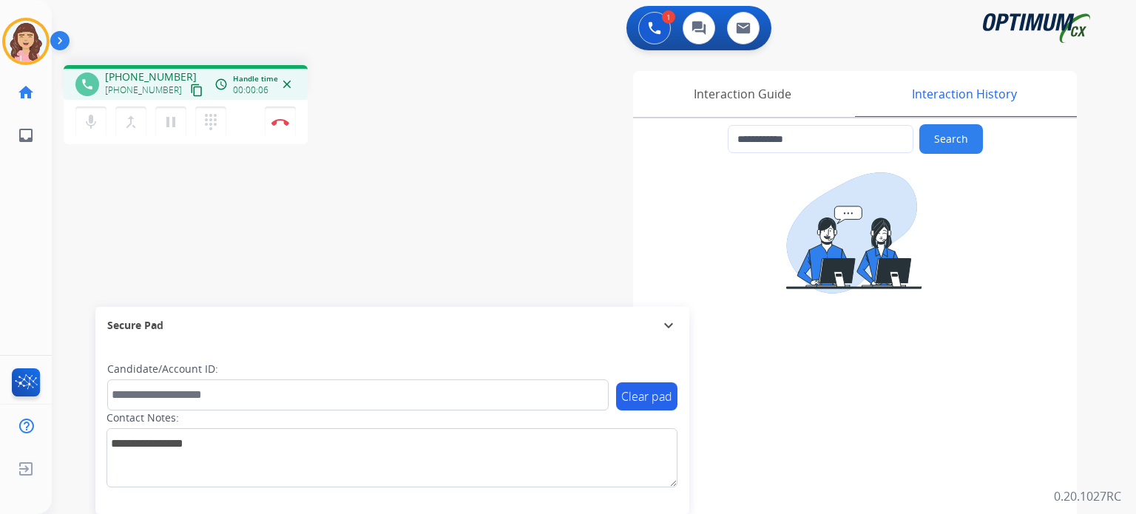
click at [190, 88] on mat-icon "content_copy" at bounding box center [196, 90] width 13 height 13
click at [174, 130] on button "pause Hold" at bounding box center [170, 122] width 31 height 31
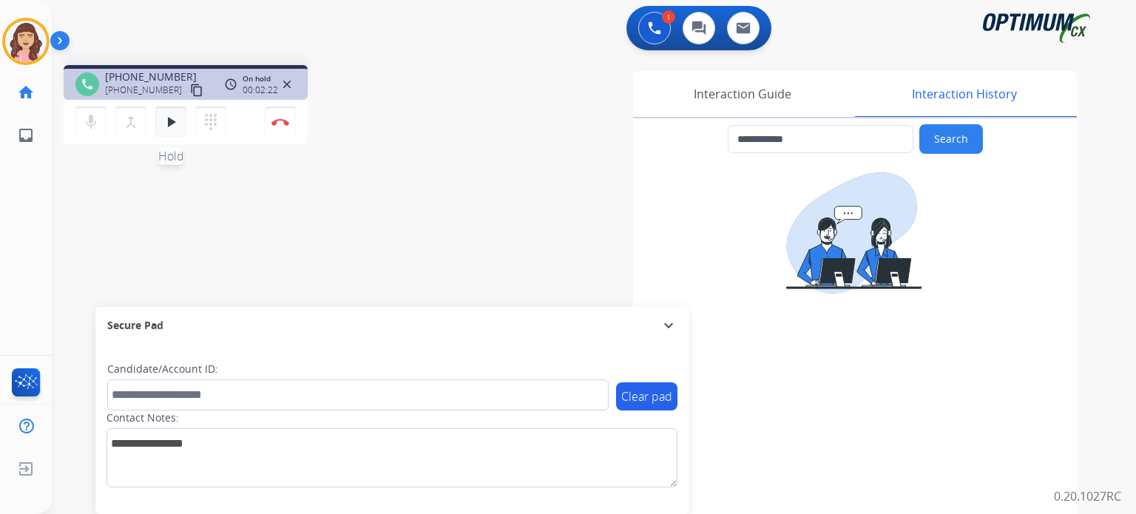
click at [165, 122] on mat-icon "play_arrow" at bounding box center [171, 122] width 18 height 18
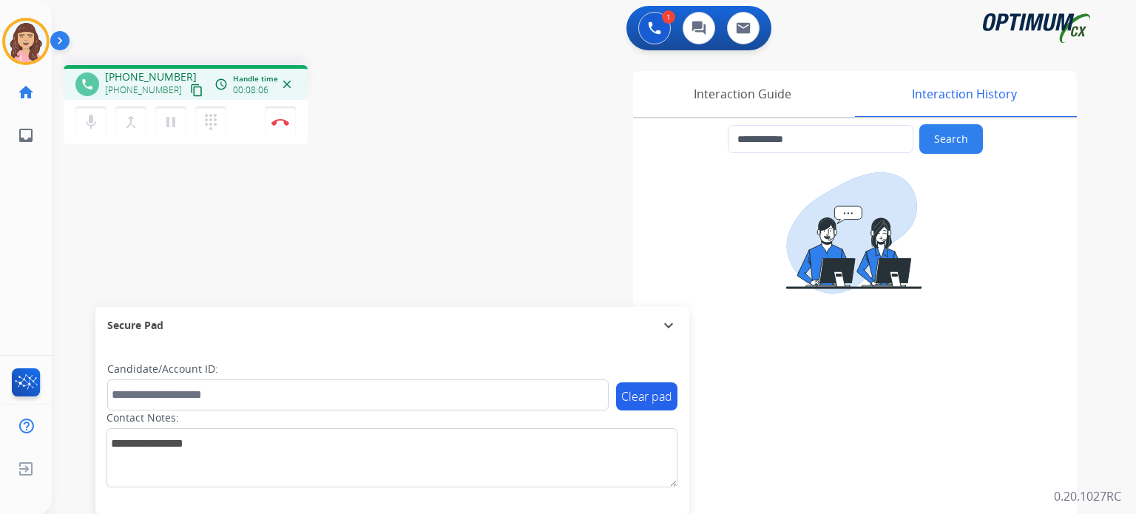
click at [367, 225] on div "**********" at bounding box center [576, 361] width 1049 height 617
click at [278, 125] on img at bounding box center [280, 121] width 18 height 7
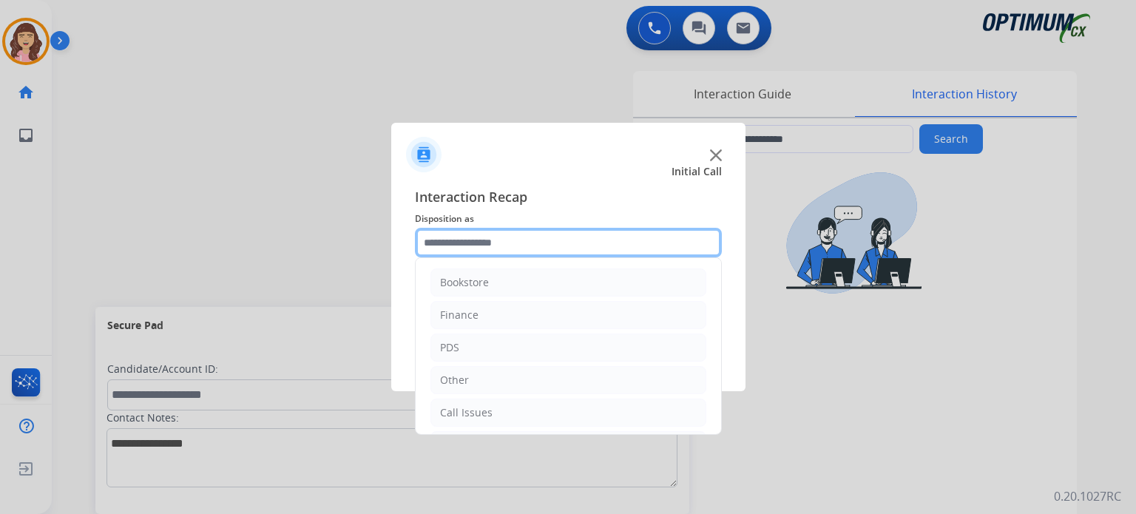
click at [512, 249] on input "text" at bounding box center [568, 243] width 307 height 30
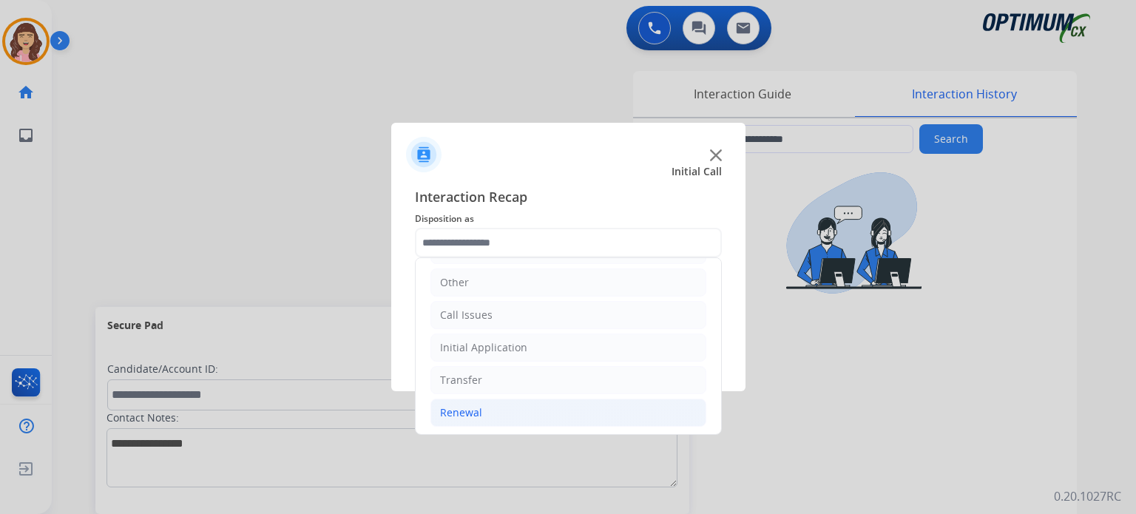
click at [480, 402] on li "Renewal" at bounding box center [568, 413] width 276 height 28
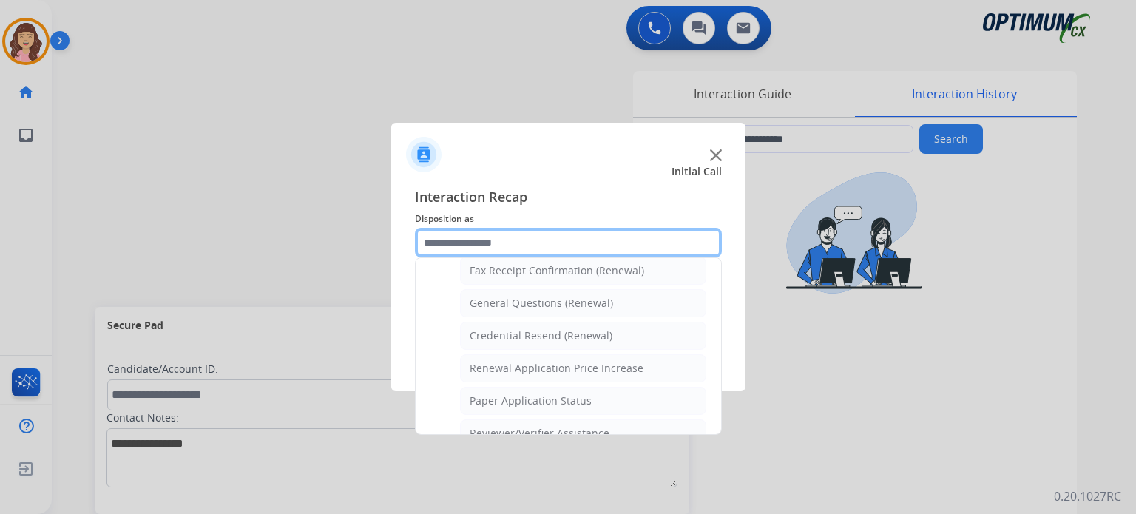
scroll to position [408, 0]
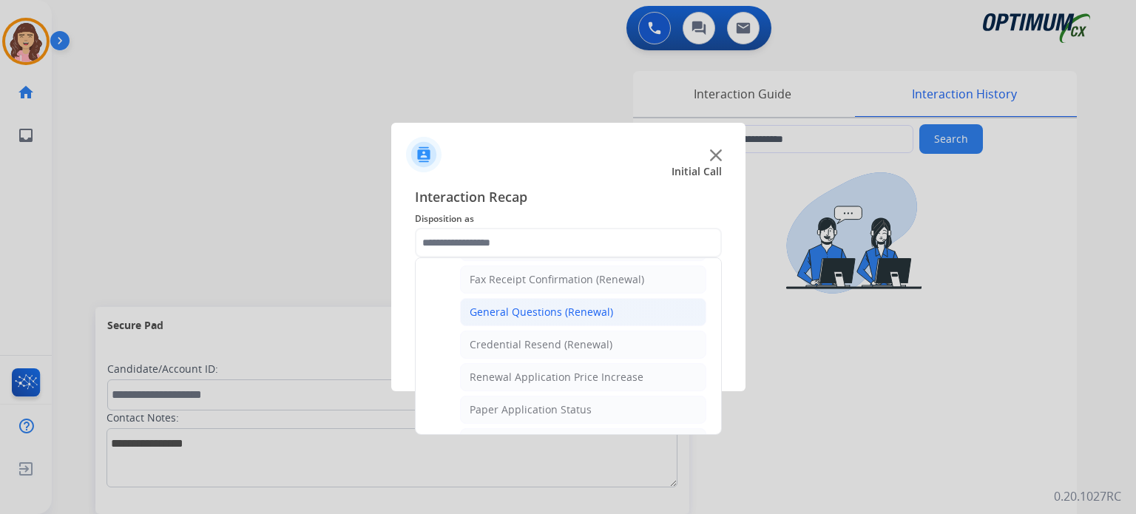
click at [571, 305] on div "General Questions (Renewal)" at bounding box center [541, 312] width 143 height 15
type input "**********"
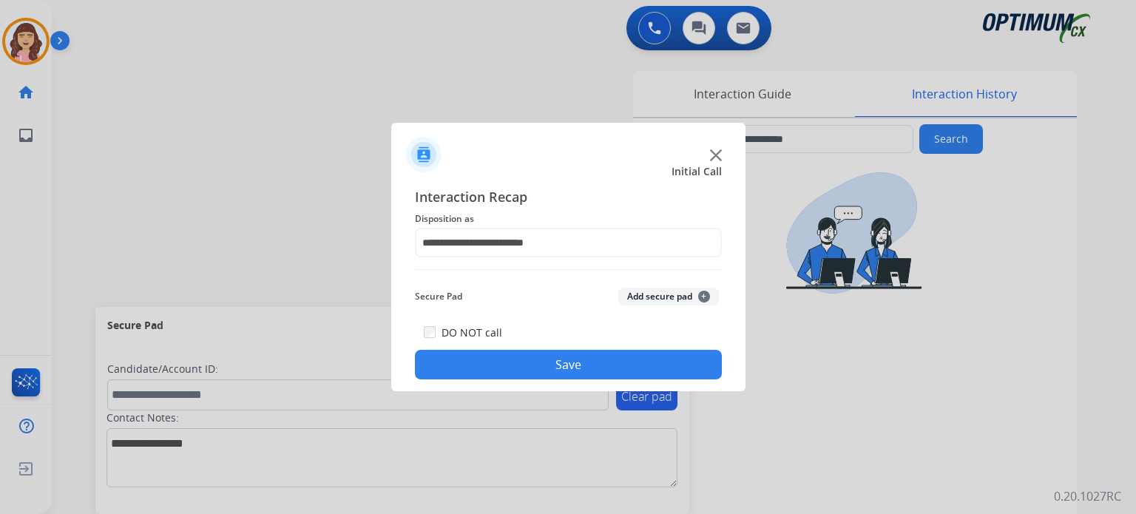
click at [556, 374] on button "Save" at bounding box center [568, 365] width 307 height 30
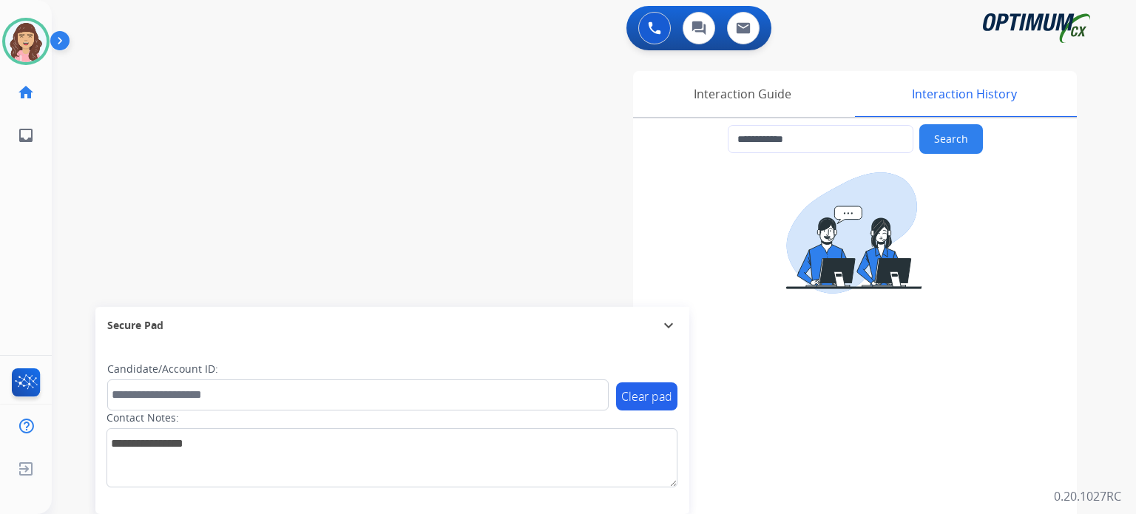
click at [362, 132] on div "**********" at bounding box center [576, 361] width 1049 height 617
click at [18, 45] on img at bounding box center [25, 41] width 41 height 41
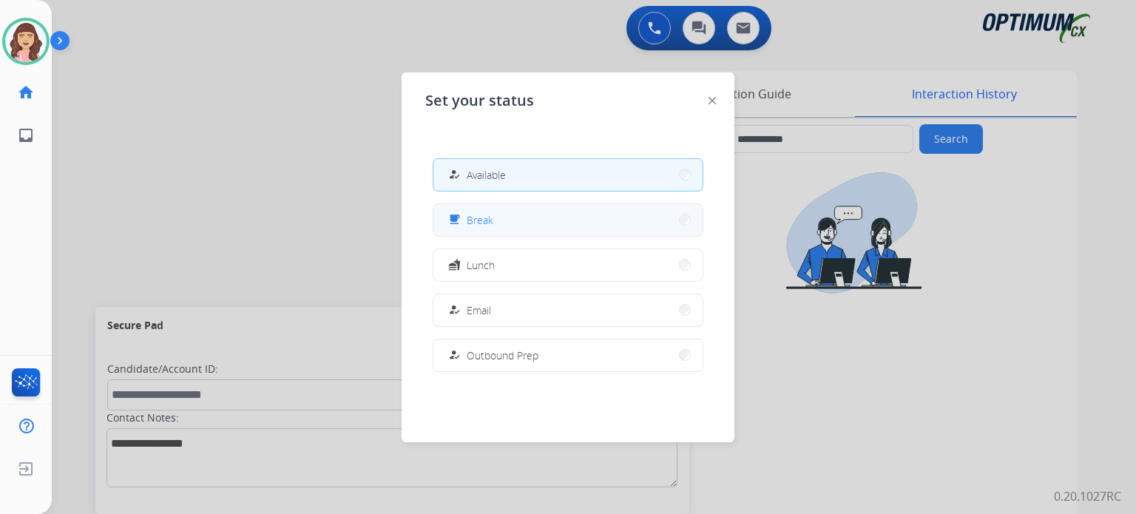
click at [512, 226] on button "free_breakfast Break" at bounding box center [567, 220] width 269 height 32
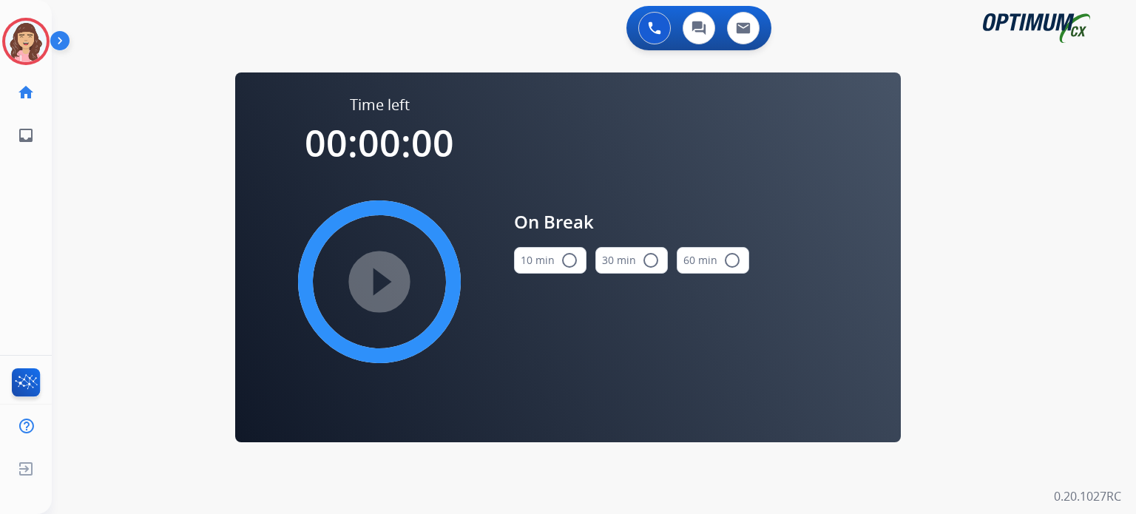
click at [575, 260] on mat-icon "radio_button_unchecked" at bounding box center [570, 260] width 18 height 18
click at [380, 280] on mat-icon "play_circle_filled" at bounding box center [380, 282] width 18 height 18
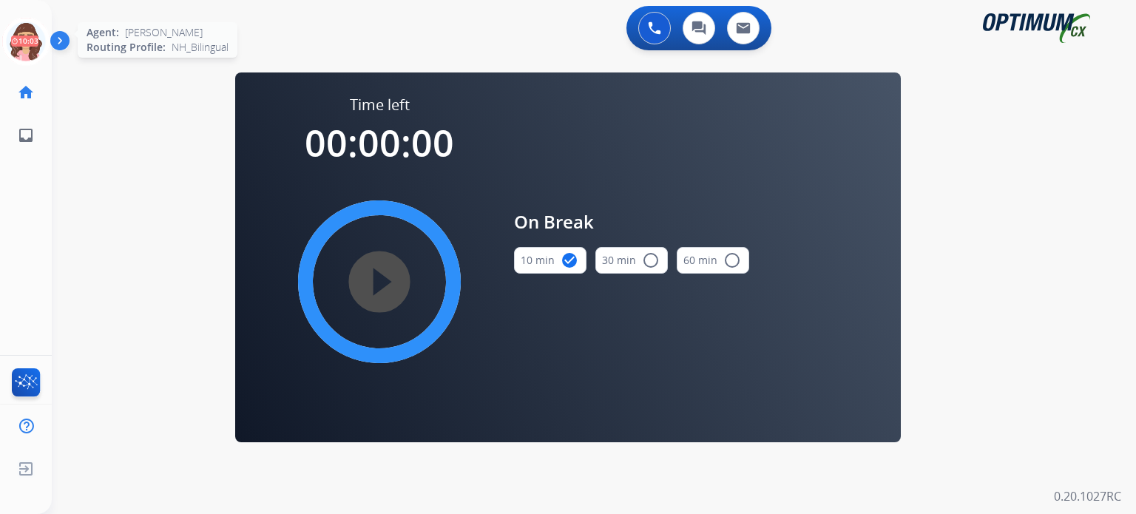
click at [15, 40] on icon at bounding box center [26, 42] width 48 height 48
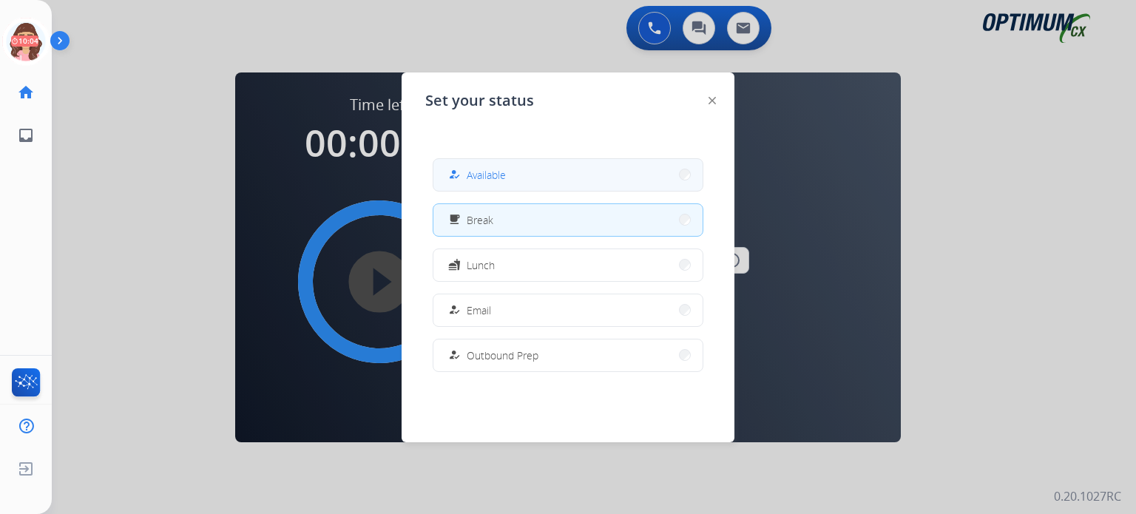
click at [473, 176] on span "Available" at bounding box center [486, 175] width 39 height 16
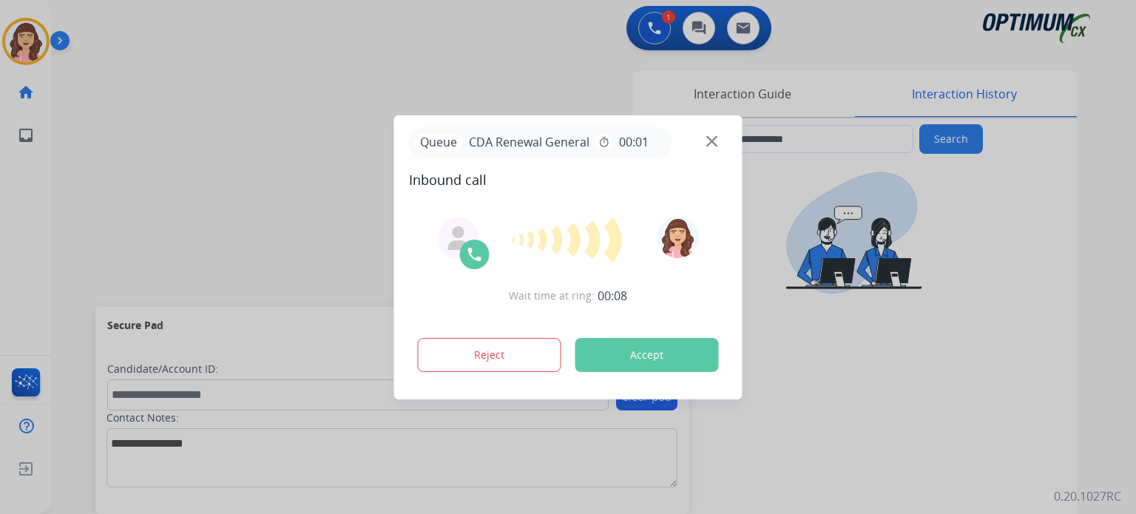
type input "**********"
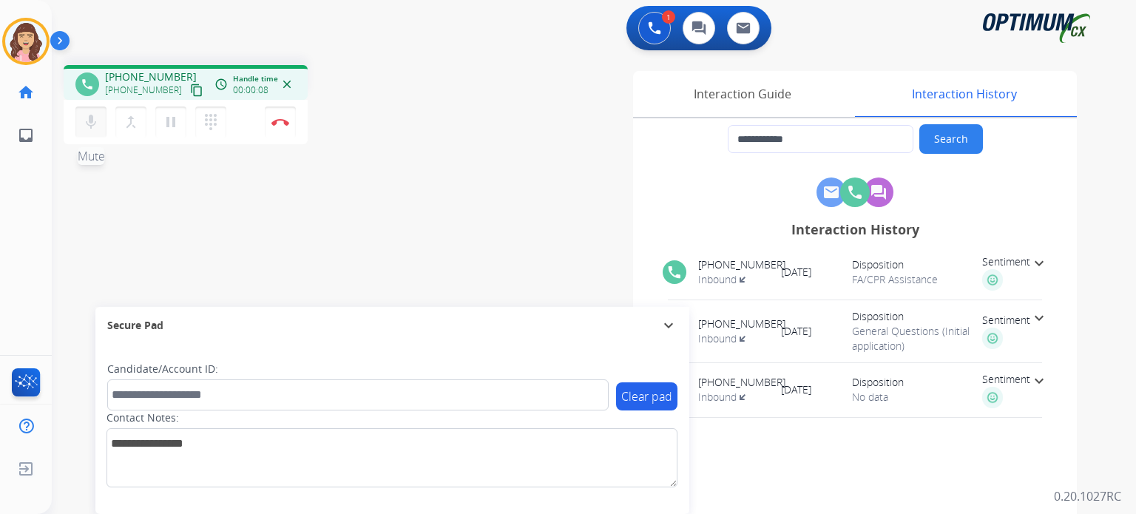
click at [94, 126] on mat-icon "mic" at bounding box center [91, 122] width 18 height 18
click at [94, 126] on mat-icon "mic_off" at bounding box center [91, 122] width 18 height 18
click at [190, 94] on mat-icon "content_copy" at bounding box center [196, 90] width 13 height 13
click at [277, 120] on img at bounding box center [280, 121] width 18 height 7
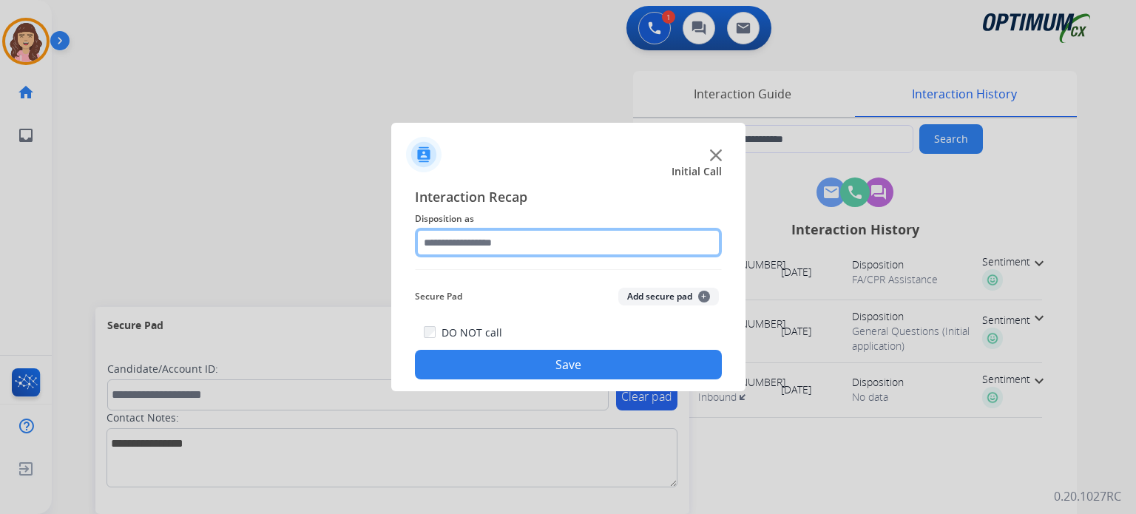
click at [520, 237] on input "text" at bounding box center [568, 243] width 307 height 30
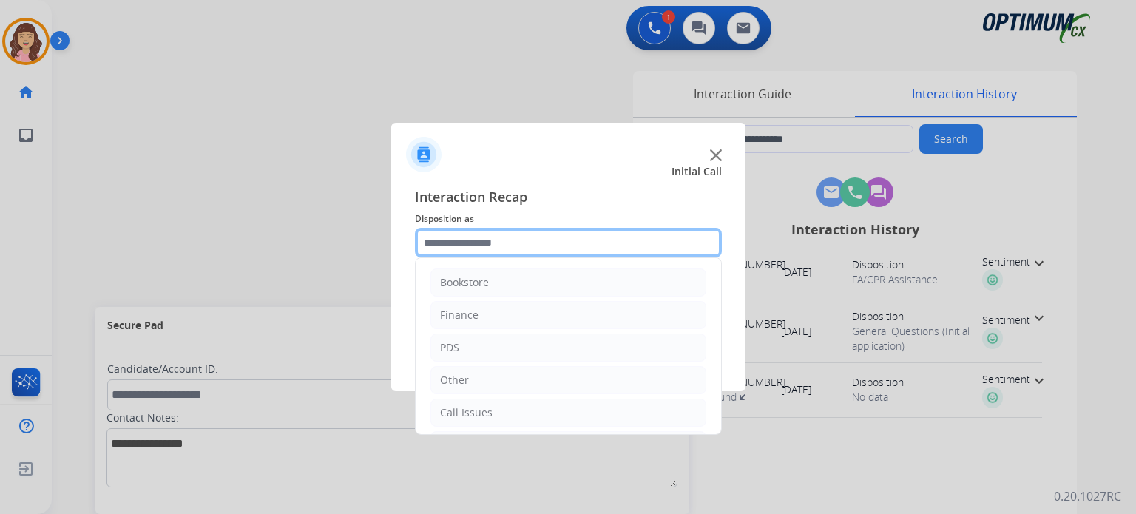
scroll to position [98, 0]
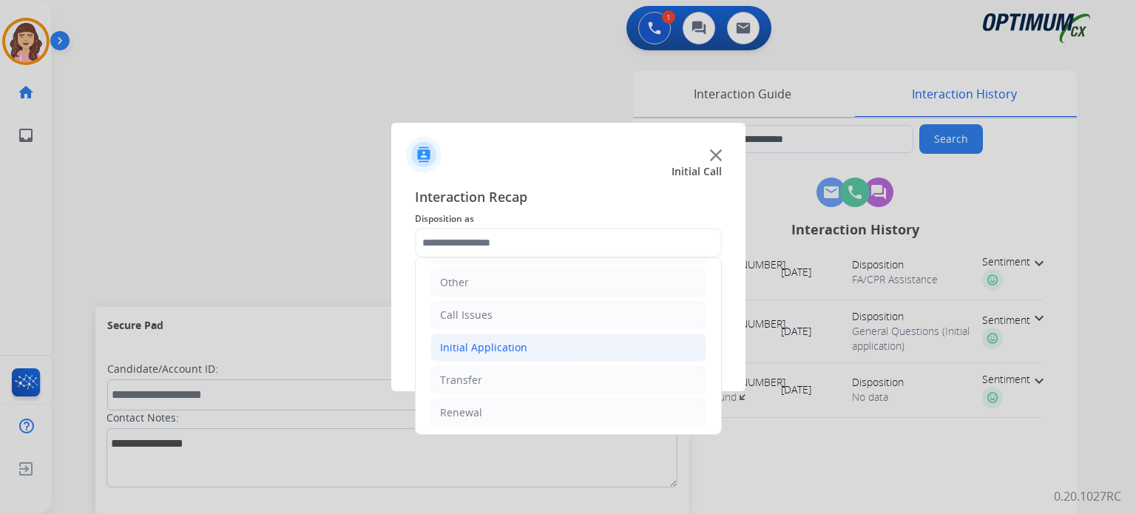
click at [499, 348] on div "Initial Application" at bounding box center [483, 347] width 87 height 15
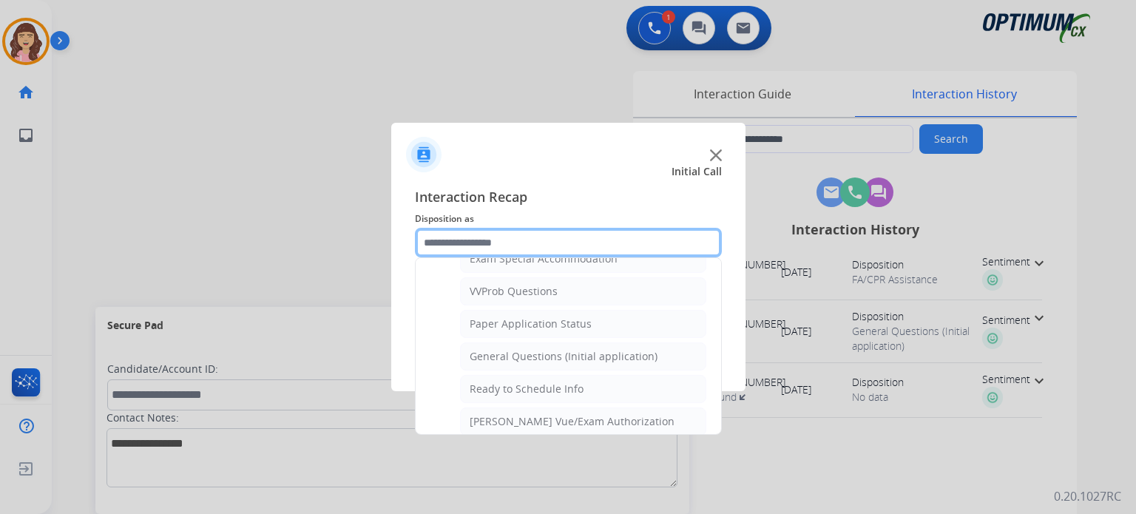
scroll to position [787, 0]
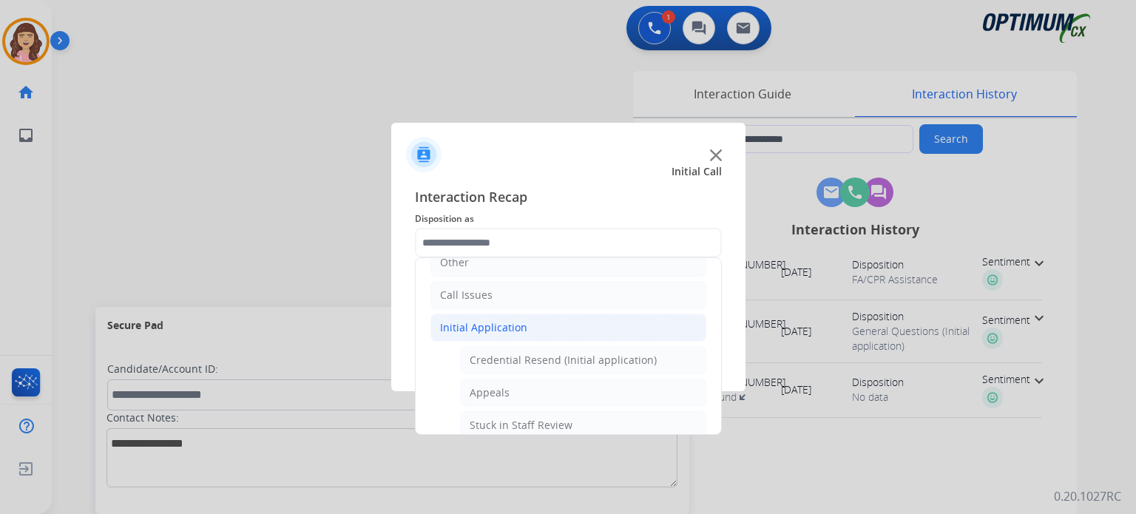
click at [504, 335] on li "Initial Application" at bounding box center [568, 328] width 276 height 28
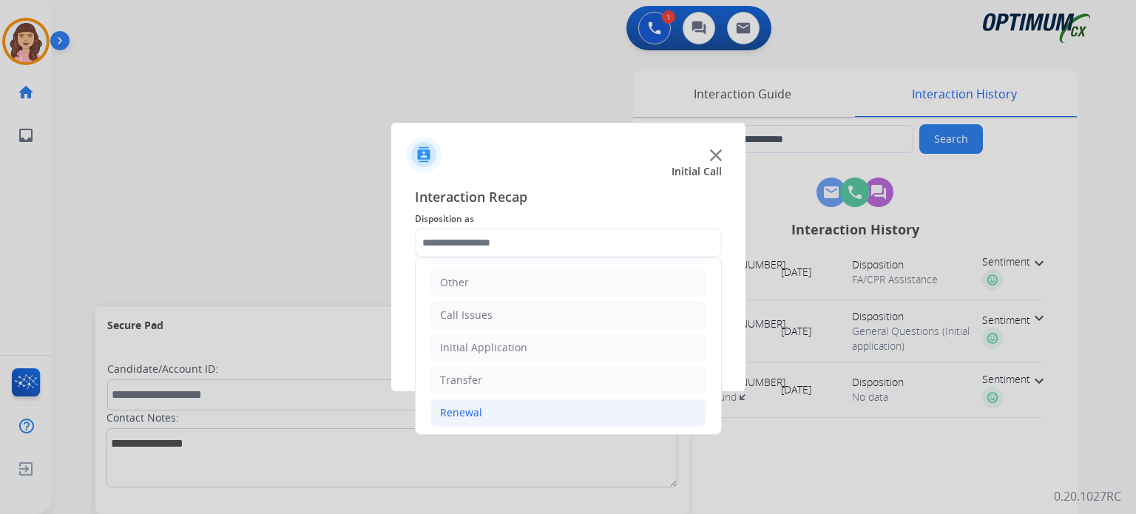
click at [468, 413] on div "Renewal" at bounding box center [461, 412] width 42 height 15
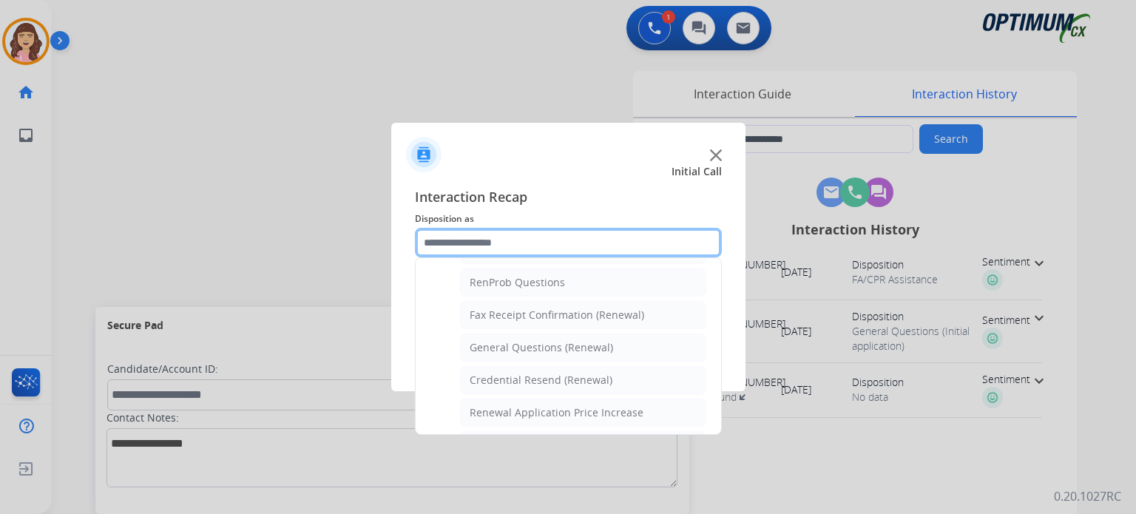
scroll to position [355, 0]
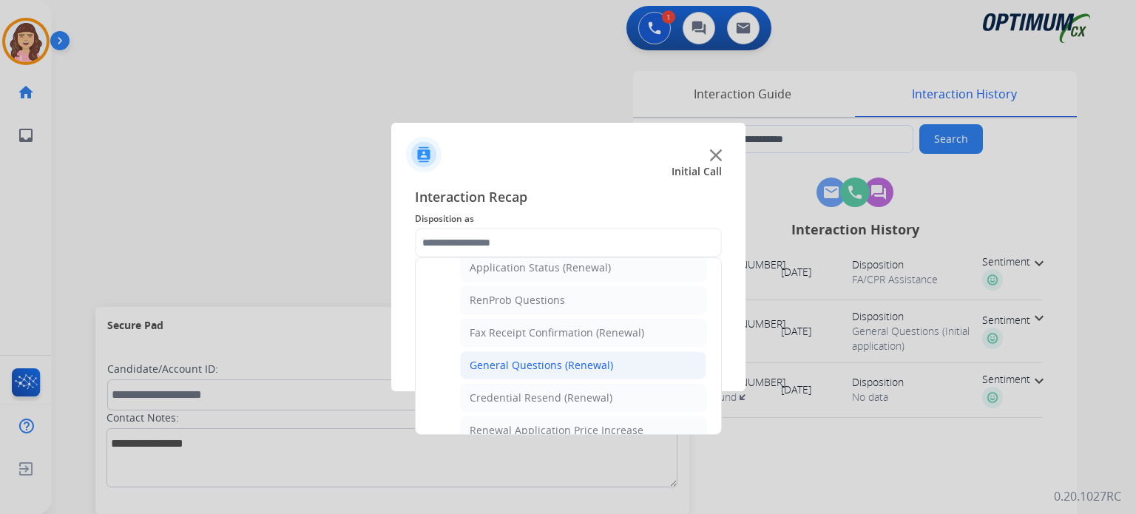
click at [547, 360] on div "General Questions (Renewal)" at bounding box center [541, 365] width 143 height 15
type input "**********"
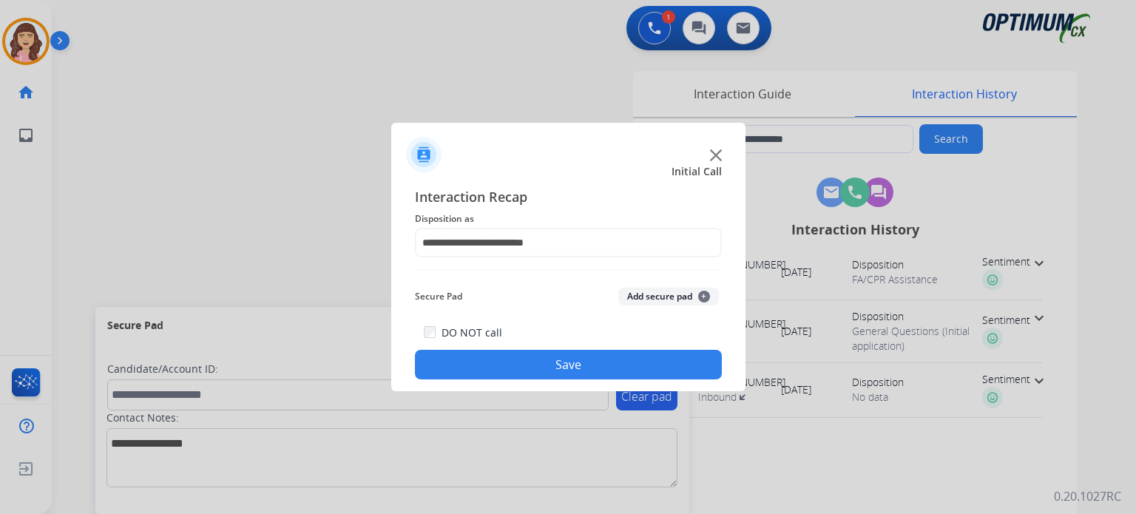
click at [545, 354] on button "Save" at bounding box center [568, 365] width 307 height 30
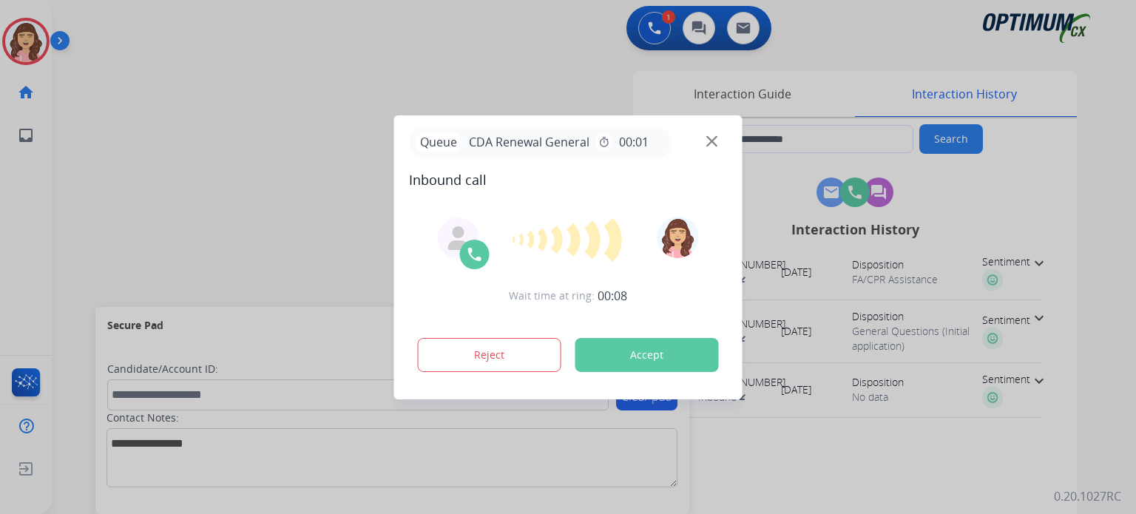
type input "**********"
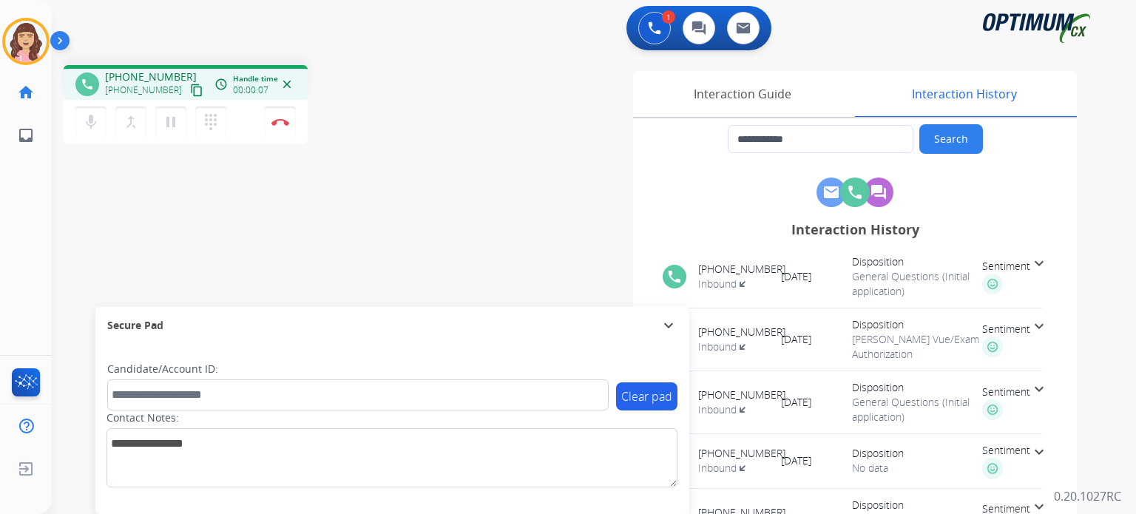
click at [190, 91] on mat-icon "content_copy" at bounding box center [196, 90] width 13 height 13
click at [92, 134] on button "mic Mute" at bounding box center [90, 122] width 31 height 31
click at [92, 134] on button "mic_off Mute" at bounding box center [90, 122] width 31 height 31
click at [95, 118] on mat-icon "mic" at bounding box center [91, 122] width 18 height 18
click at [95, 118] on mat-icon "mic_off" at bounding box center [91, 122] width 18 height 18
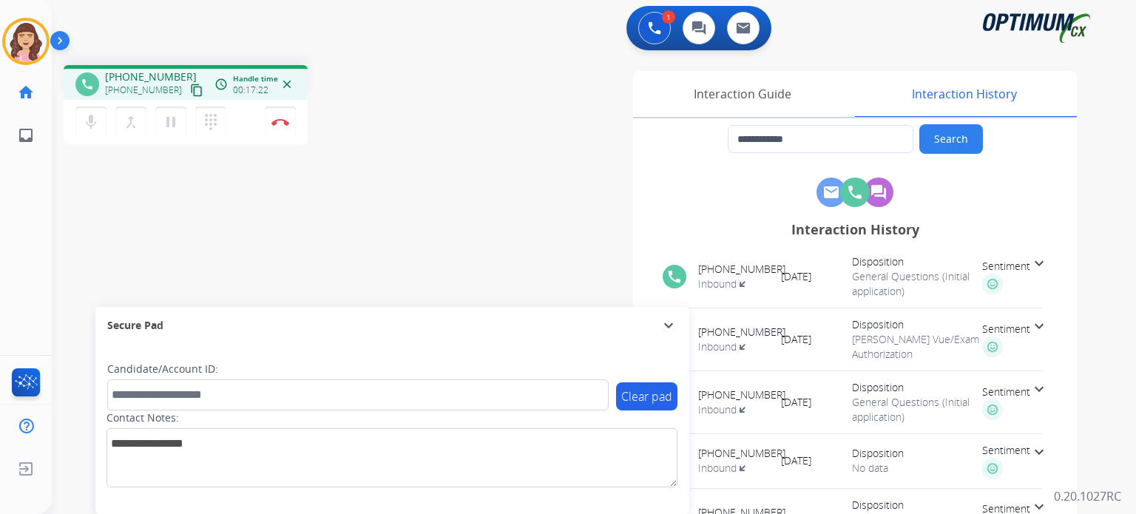
click at [306, 206] on div "**********" at bounding box center [576, 361] width 1049 height 617
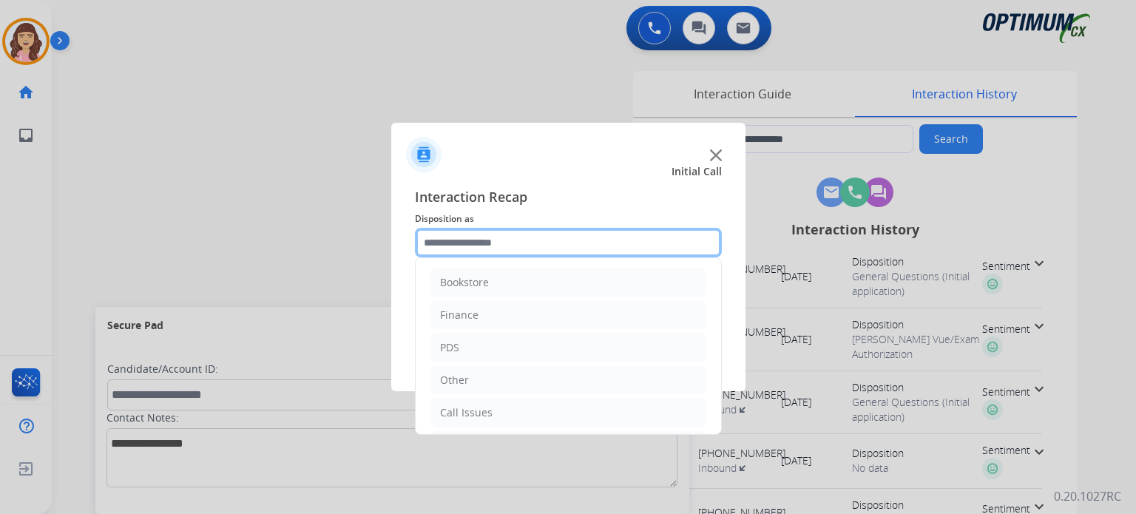
click at [494, 242] on input "text" at bounding box center [568, 243] width 307 height 30
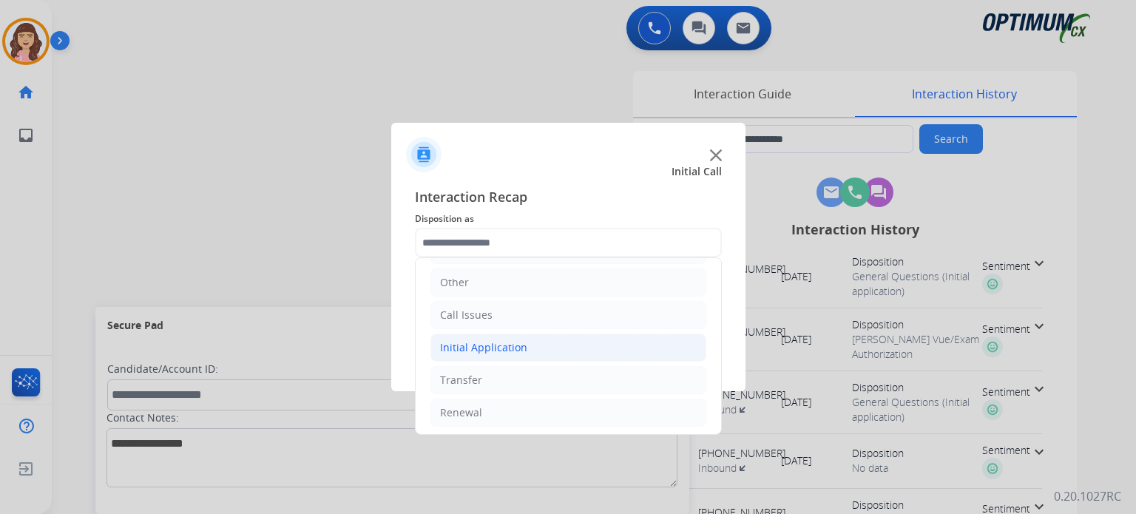
click at [507, 347] on div "Initial Application" at bounding box center [483, 347] width 87 height 15
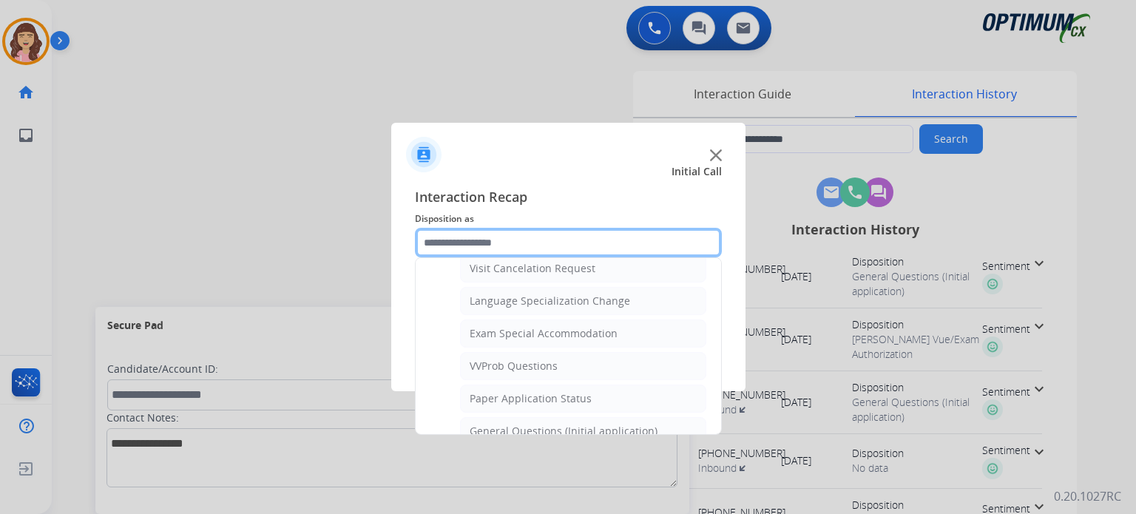
scroll to position [766, 0]
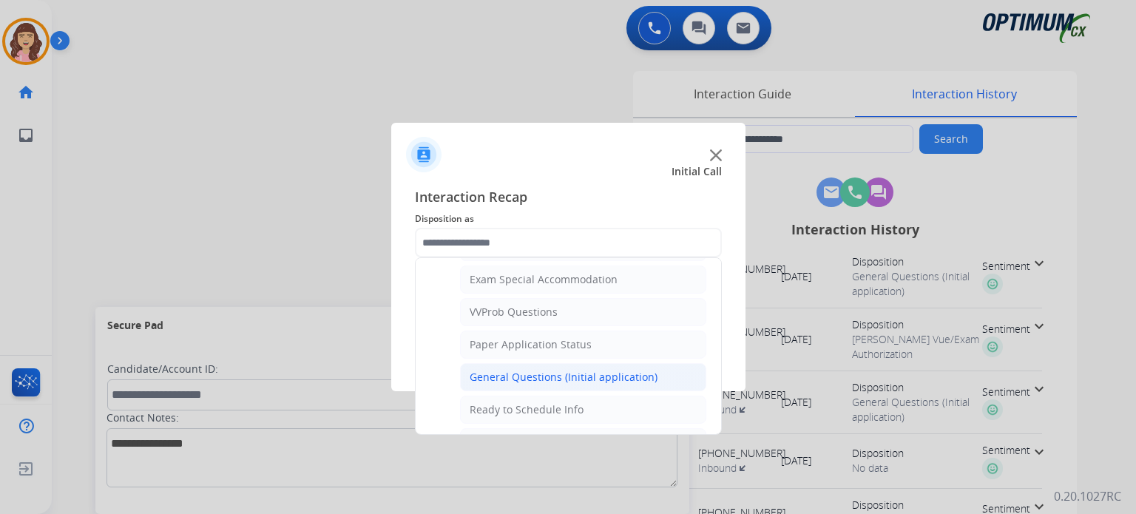
click at [583, 370] on div "General Questions (Initial application)" at bounding box center [564, 377] width 188 height 15
type input "**********"
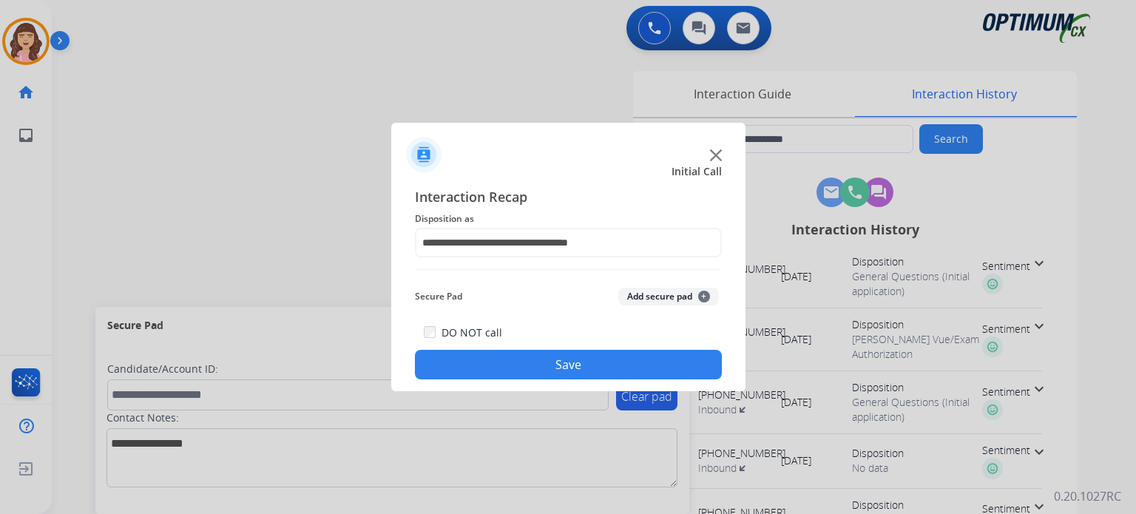
click at [561, 365] on button "Save" at bounding box center [568, 365] width 307 height 30
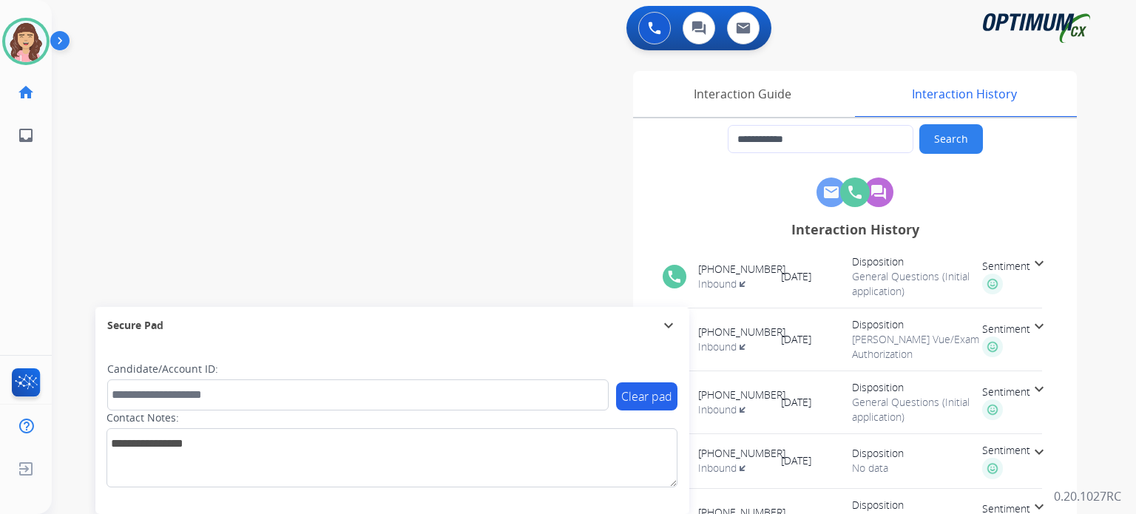
click at [308, 173] on div "**********" at bounding box center [576, 361] width 1049 height 617
type input "**********"
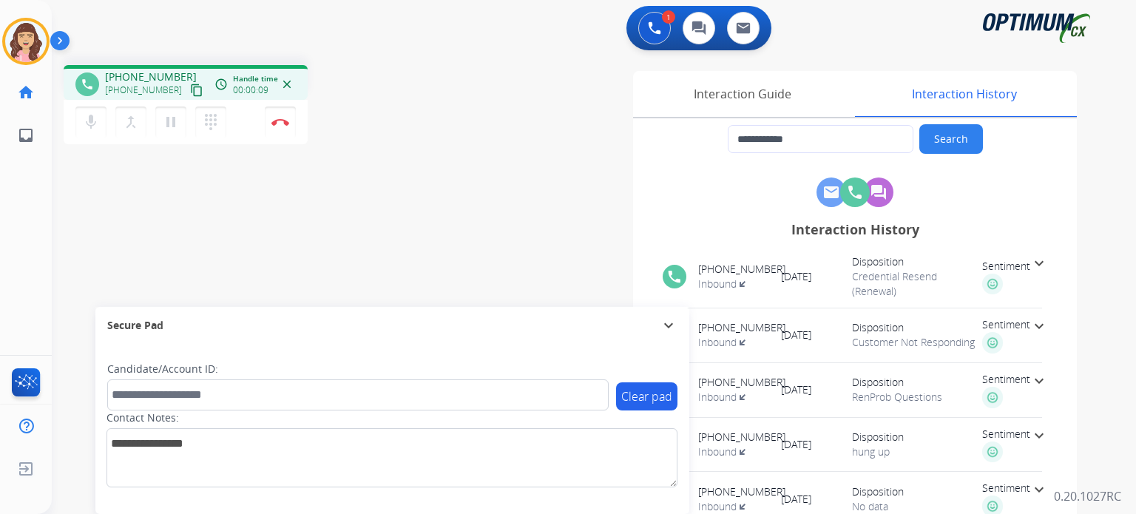
click at [190, 92] on mat-icon "content_copy" at bounding box center [196, 90] width 13 height 13
click at [93, 124] on mat-icon "mic" at bounding box center [91, 122] width 18 height 18
click at [93, 124] on mat-icon "mic_off" at bounding box center [91, 122] width 18 height 18
click at [101, 124] on button "mic Mute" at bounding box center [90, 122] width 31 height 31
click at [92, 123] on mat-icon "mic_off" at bounding box center [91, 122] width 18 height 18
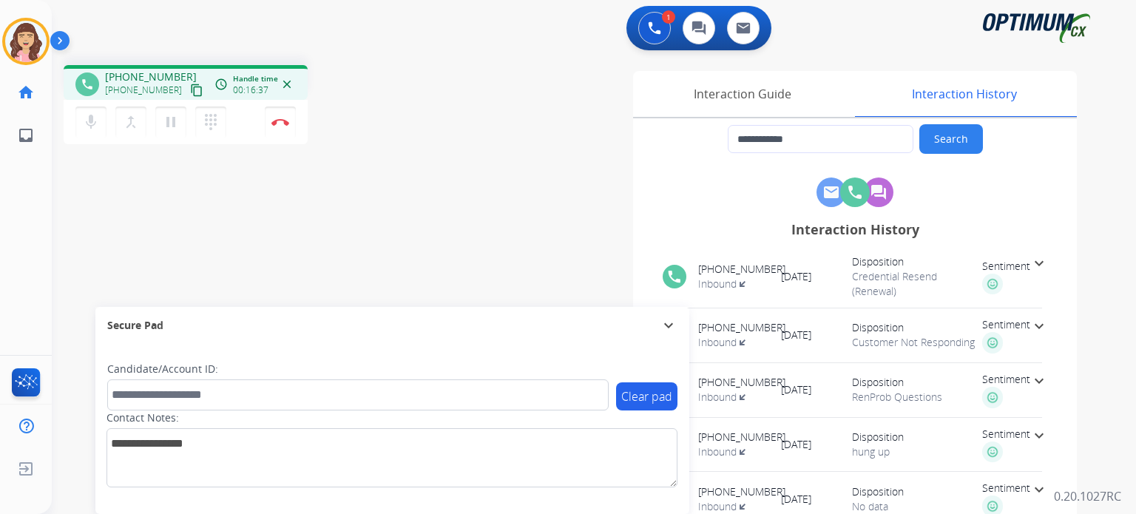
click at [305, 227] on div "**********" at bounding box center [576, 361] width 1049 height 617
click at [280, 126] on button "Disconnect" at bounding box center [280, 122] width 31 height 31
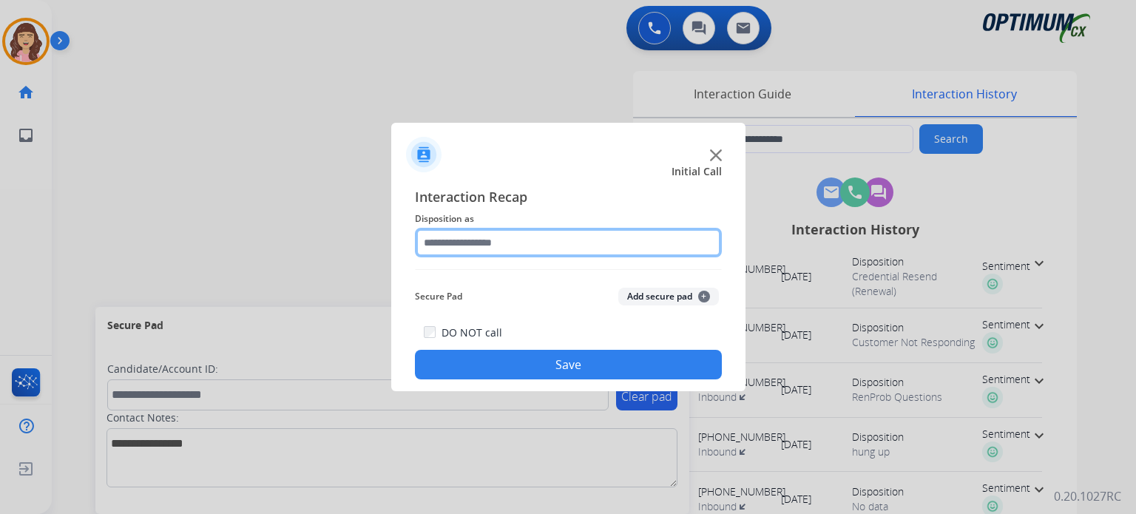
click at [543, 242] on input "text" at bounding box center [568, 243] width 307 height 30
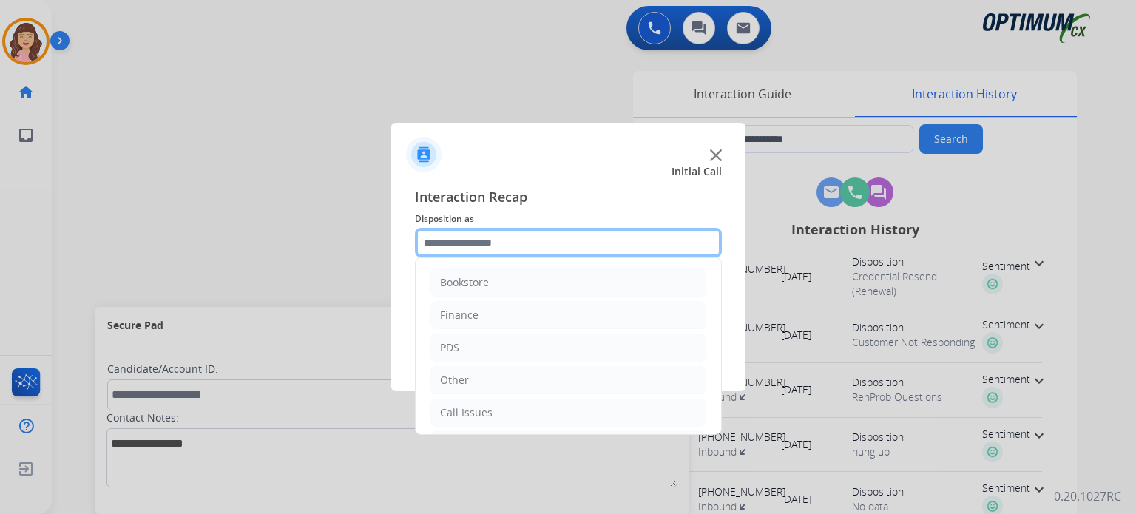
scroll to position [98, 0]
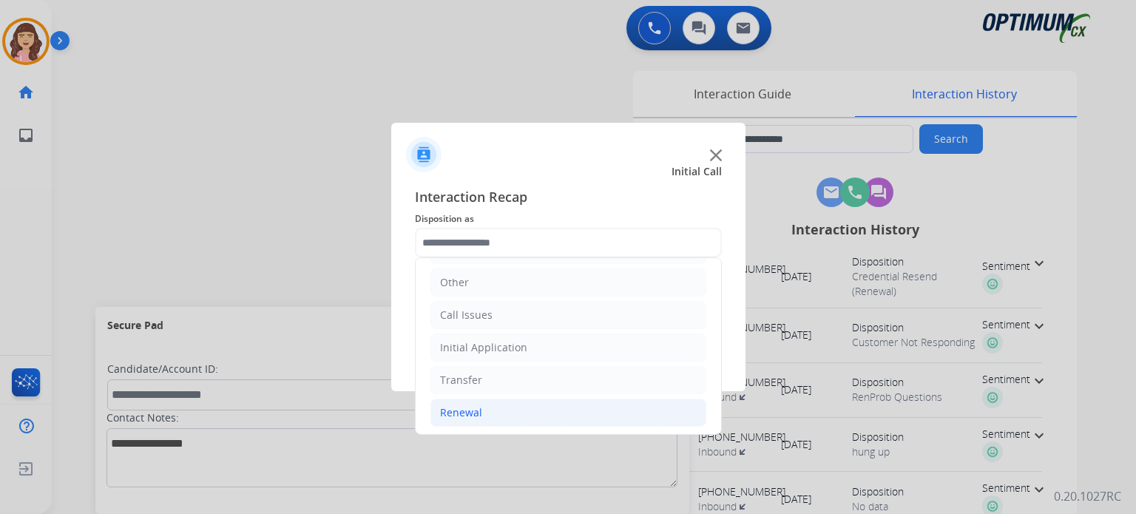
click at [479, 410] on div "Renewal" at bounding box center [461, 412] width 42 height 15
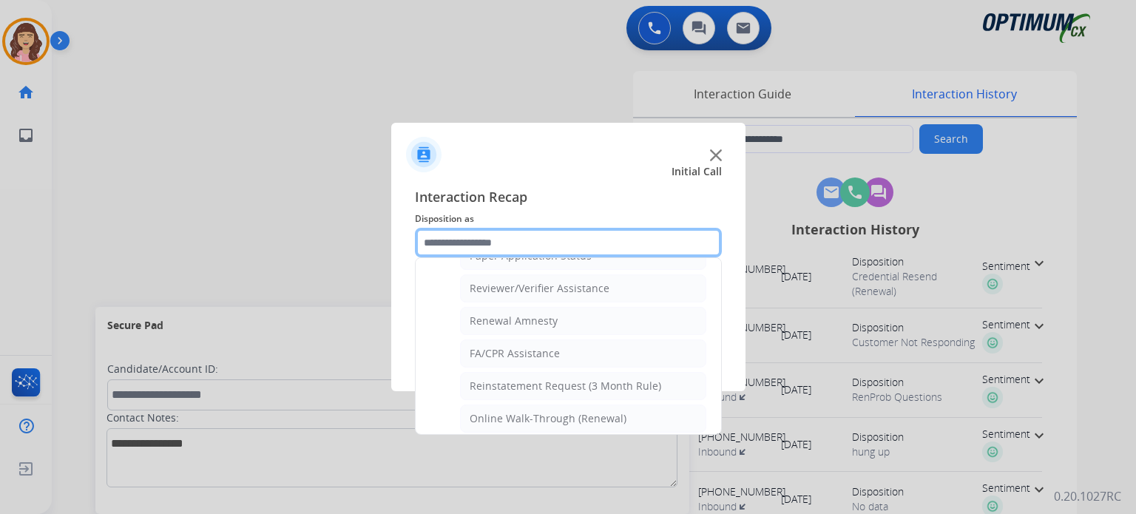
scroll to position [564, 0]
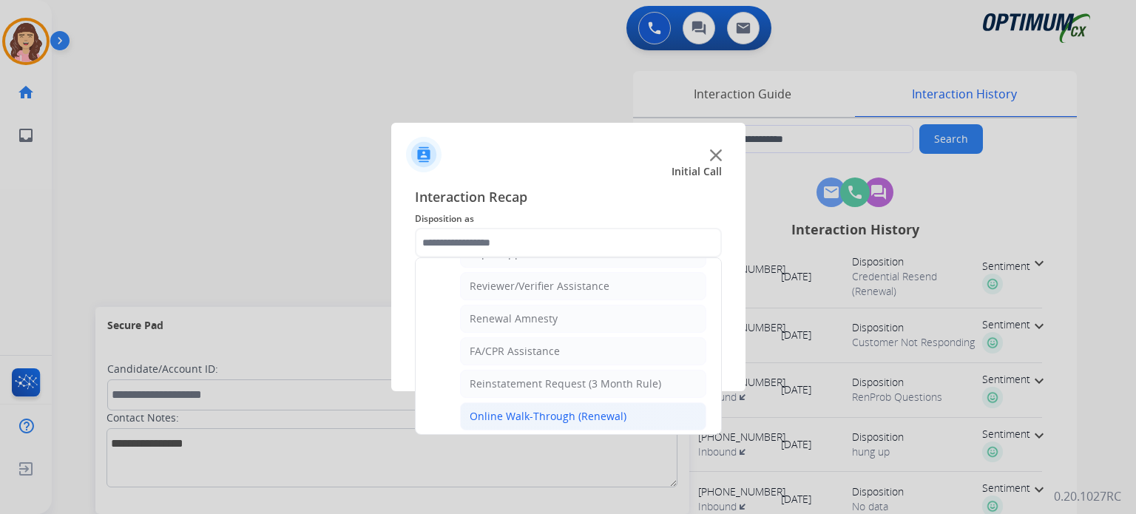
click at [581, 409] on div "Online Walk-Through (Renewal)" at bounding box center [548, 416] width 157 height 15
type input "**********"
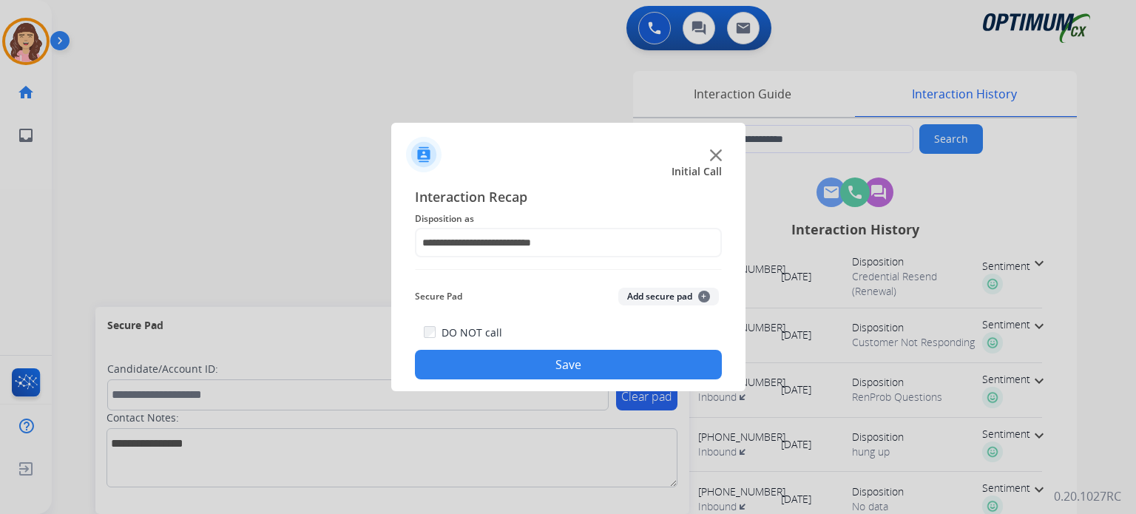
click at [561, 363] on button "Save" at bounding box center [568, 365] width 307 height 30
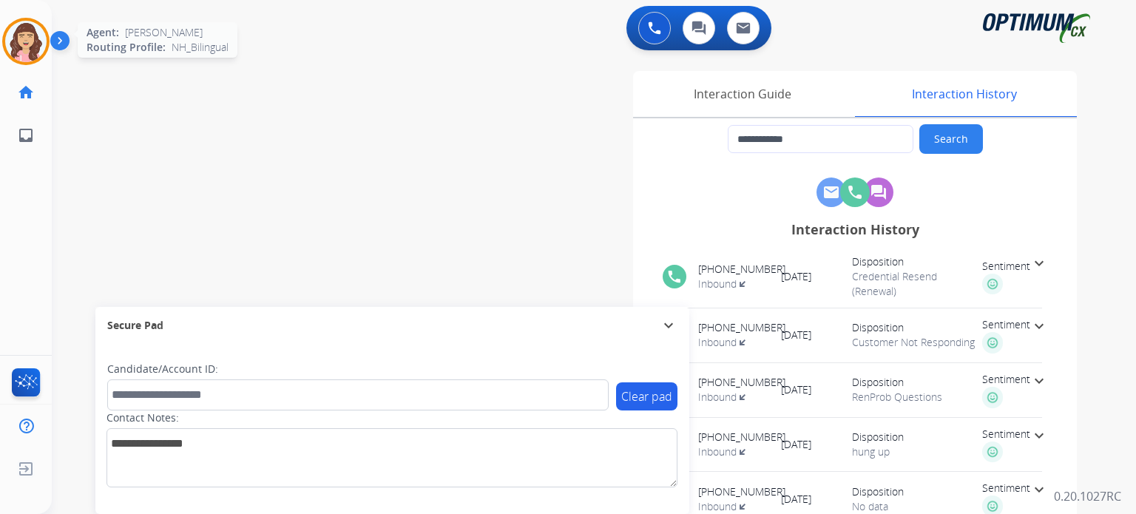
click at [27, 44] on img at bounding box center [25, 41] width 41 height 41
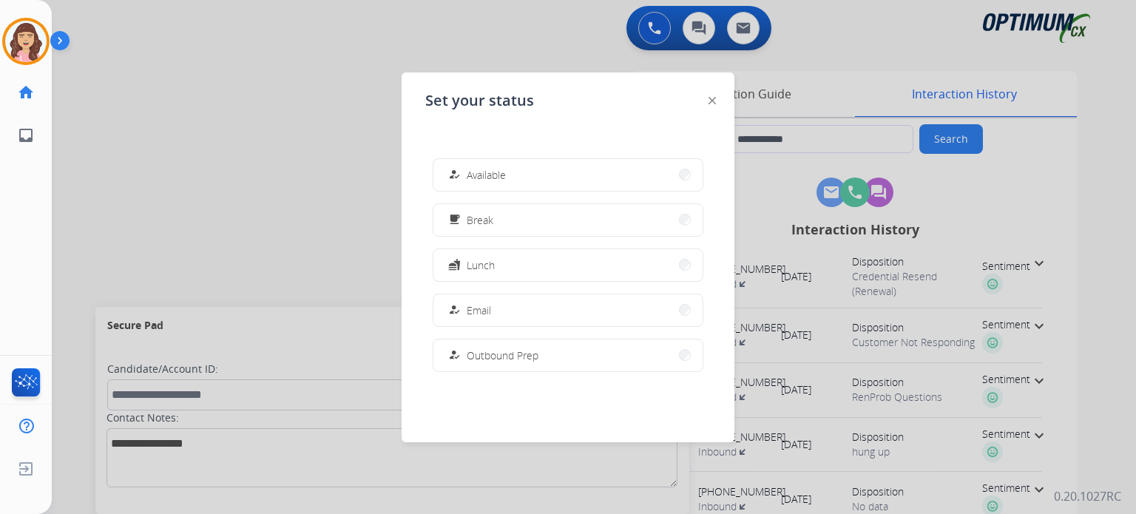
scroll to position [368, 0]
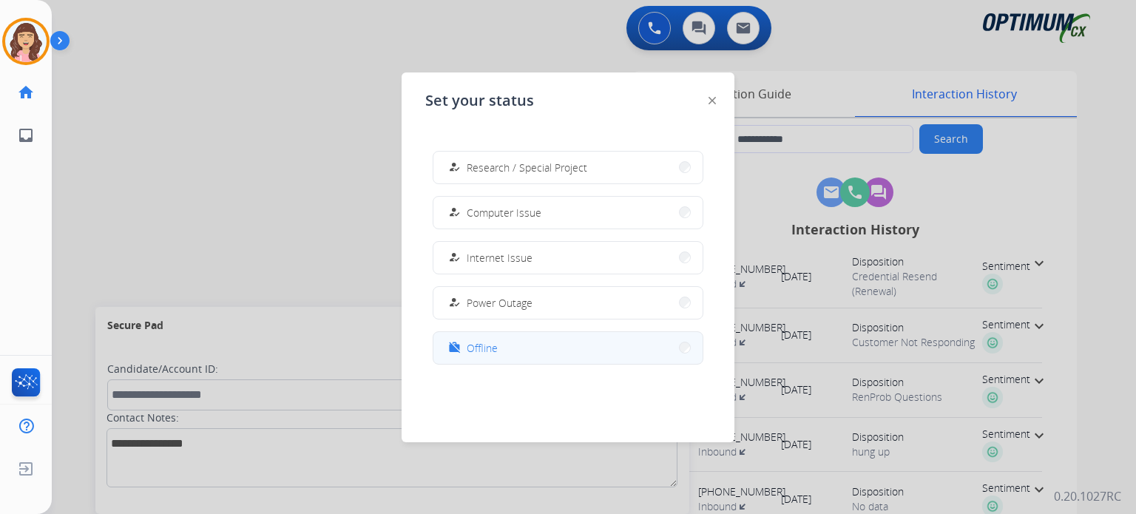
click at [530, 353] on button "work_off Offline" at bounding box center [567, 348] width 269 height 32
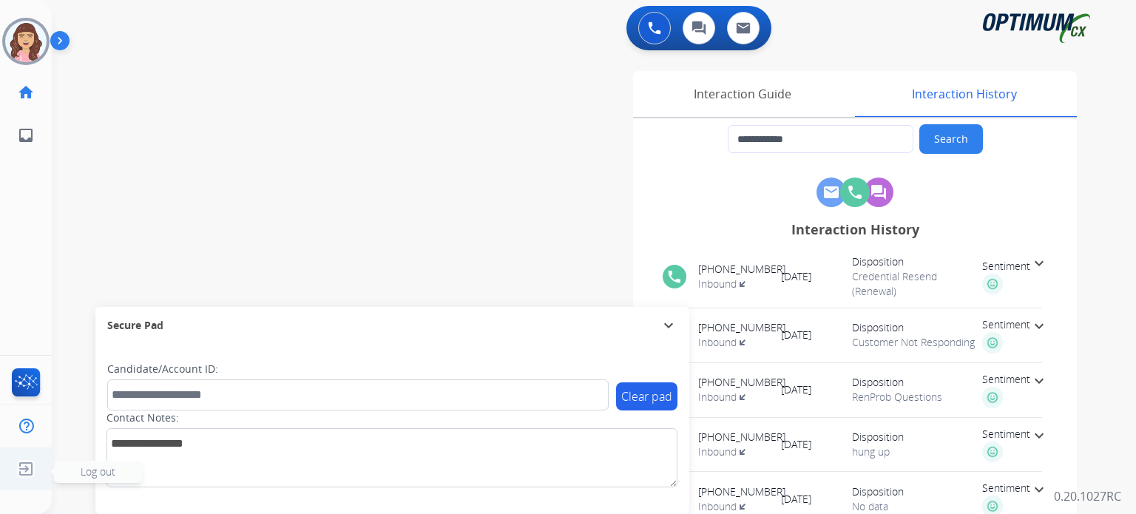
click at [30, 470] on img at bounding box center [26, 469] width 27 height 28
